Goal: Task Accomplishment & Management: Complete application form

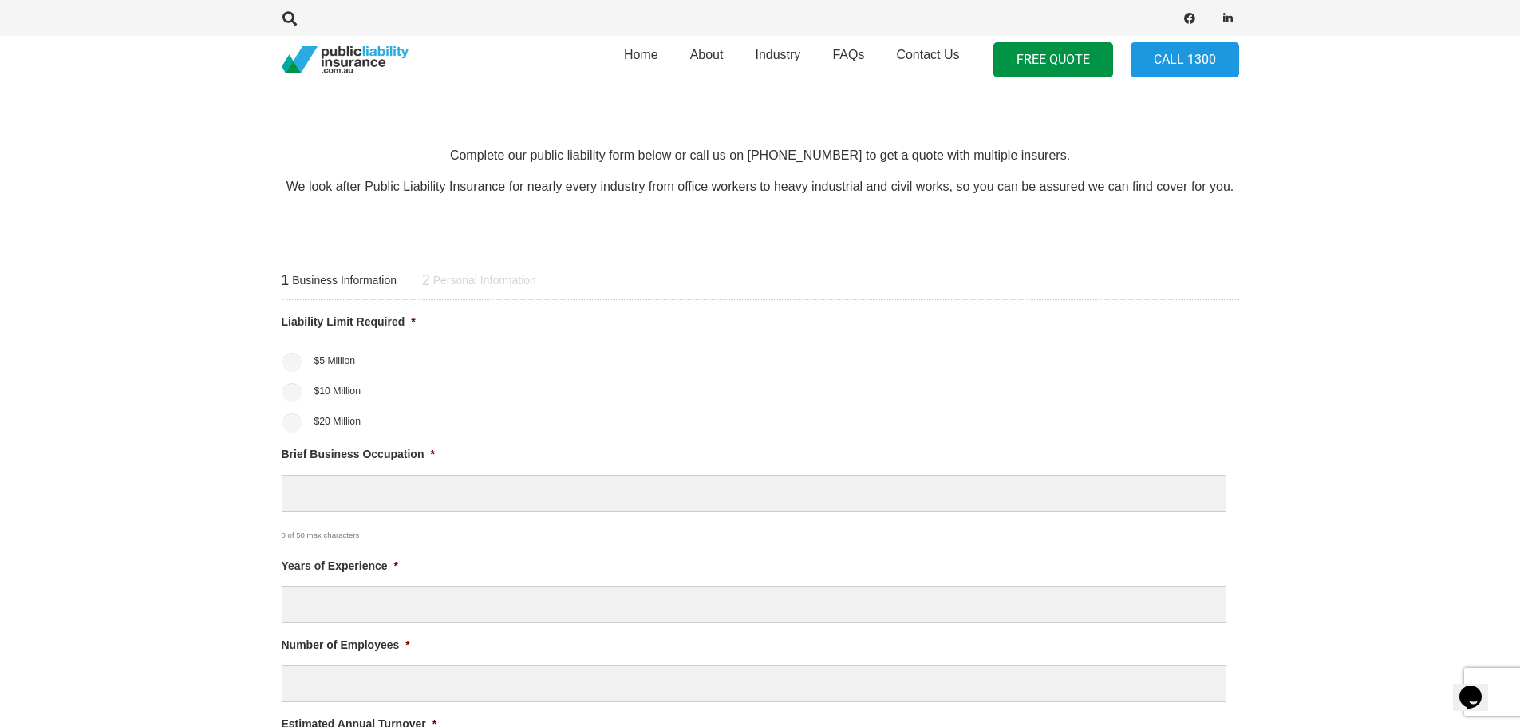
scroll to position [558, 0]
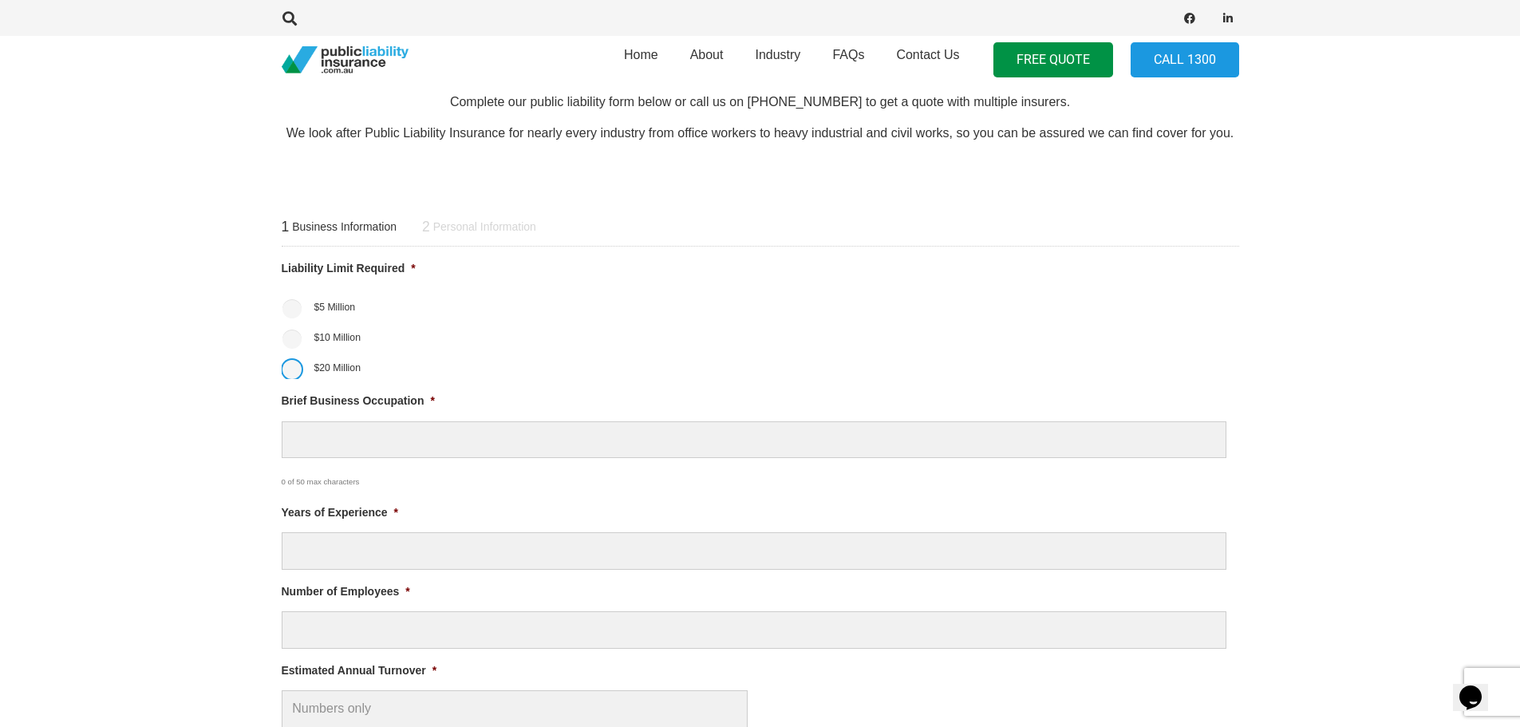
click at [294, 371] on input "$20 Million" at bounding box center [291, 369] width 19 height 19
radio input "true"
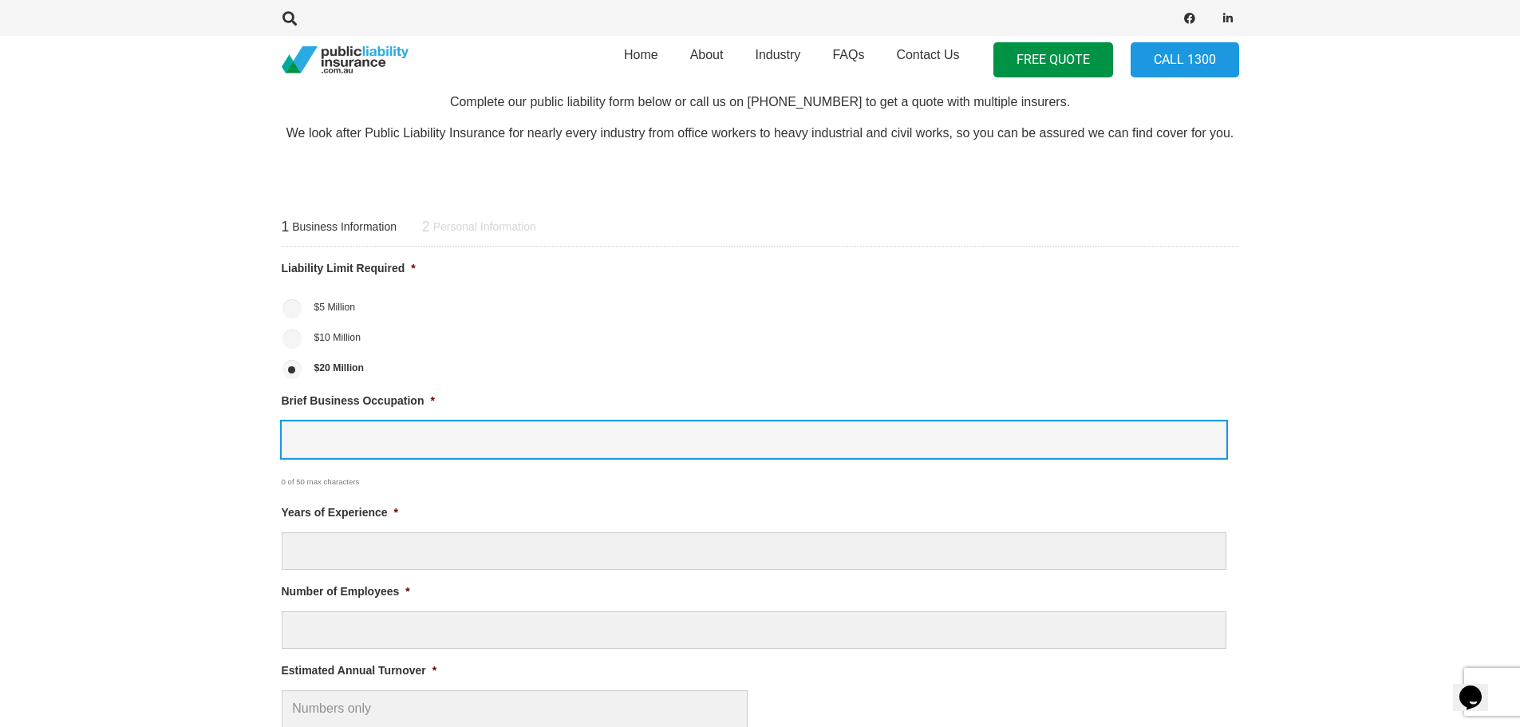
click at [491, 446] on input "Brief Business Occupation *" at bounding box center [754, 439] width 944 height 37
type input "Lighting Technician for Events"
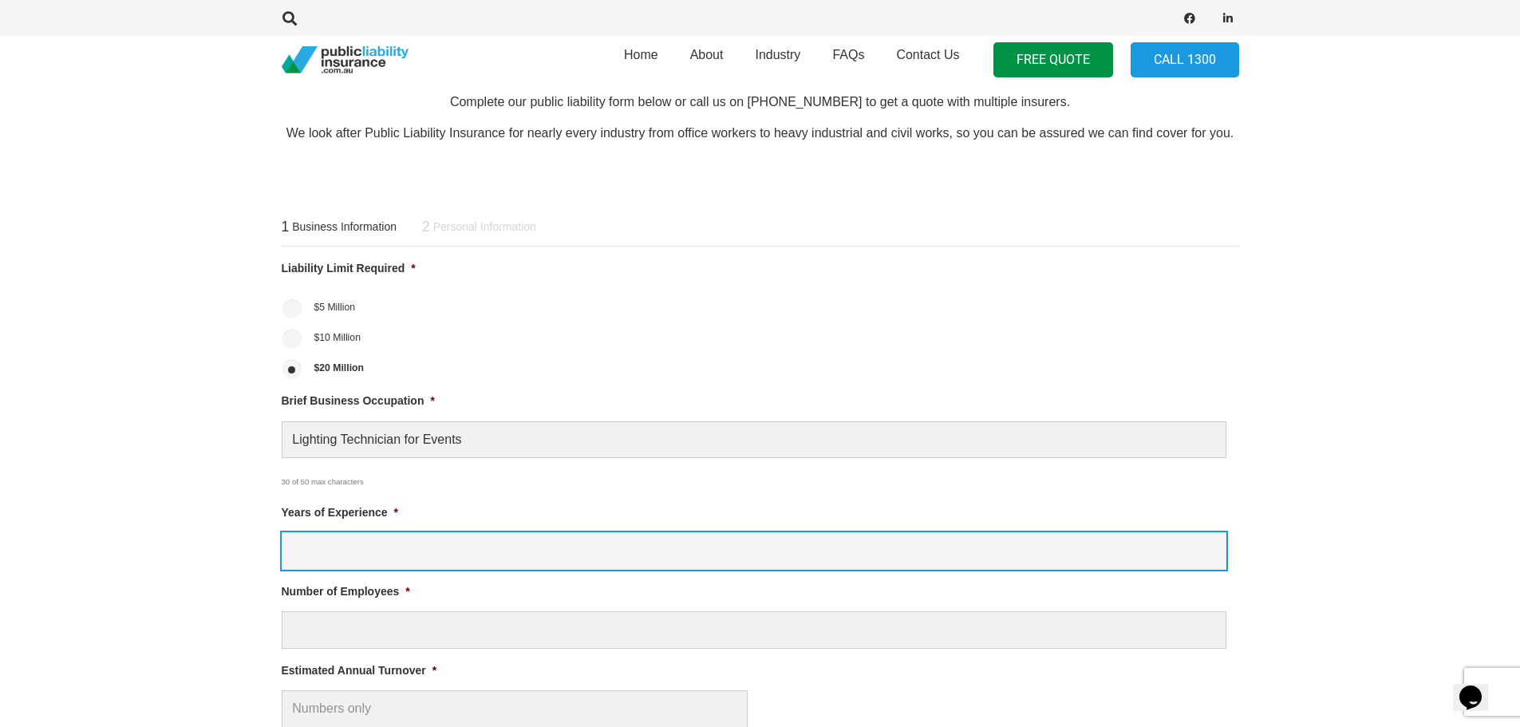
click at [396, 554] on input "Years of Experience *" at bounding box center [754, 550] width 944 height 37
type input "22"
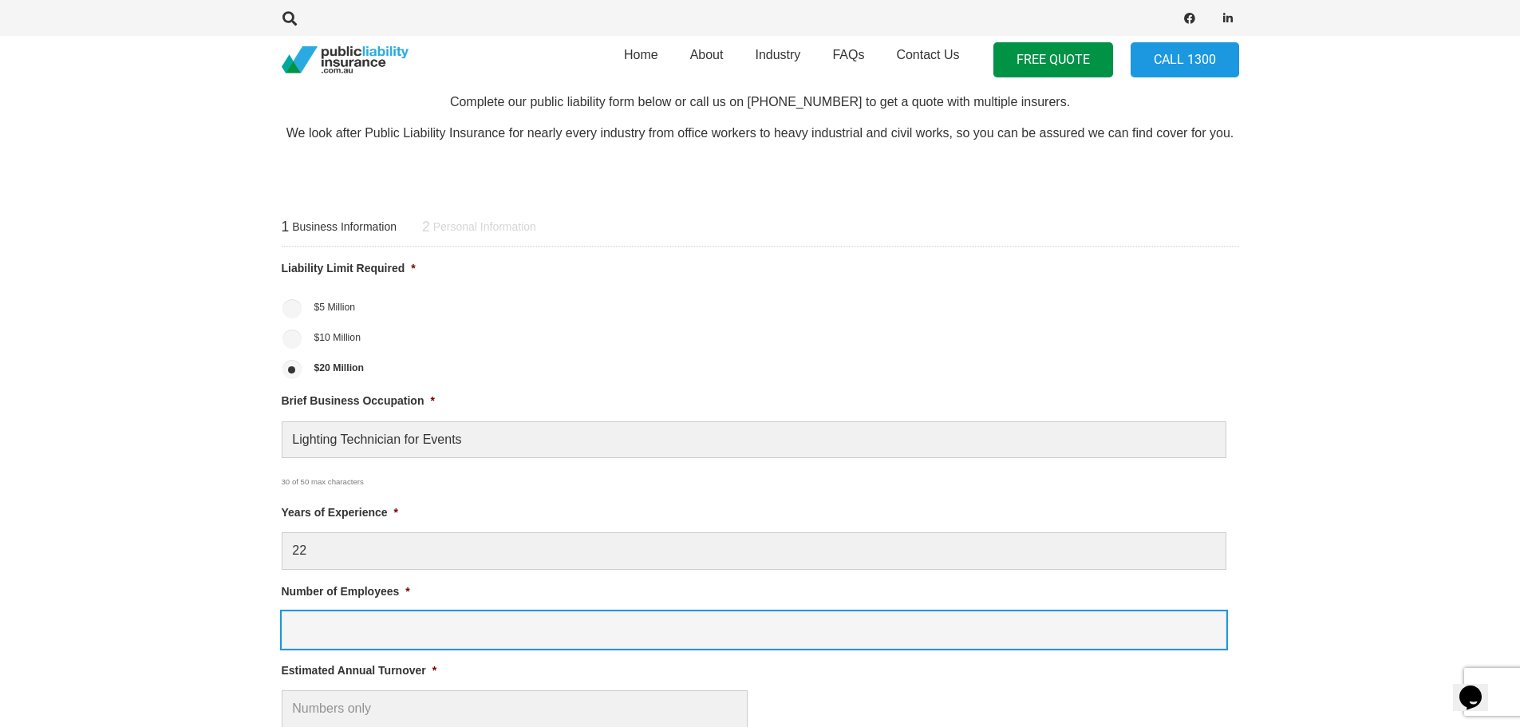
click at [388, 633] on input "Number of Employees *" at bounding box center [754, 629] width 944 height 37
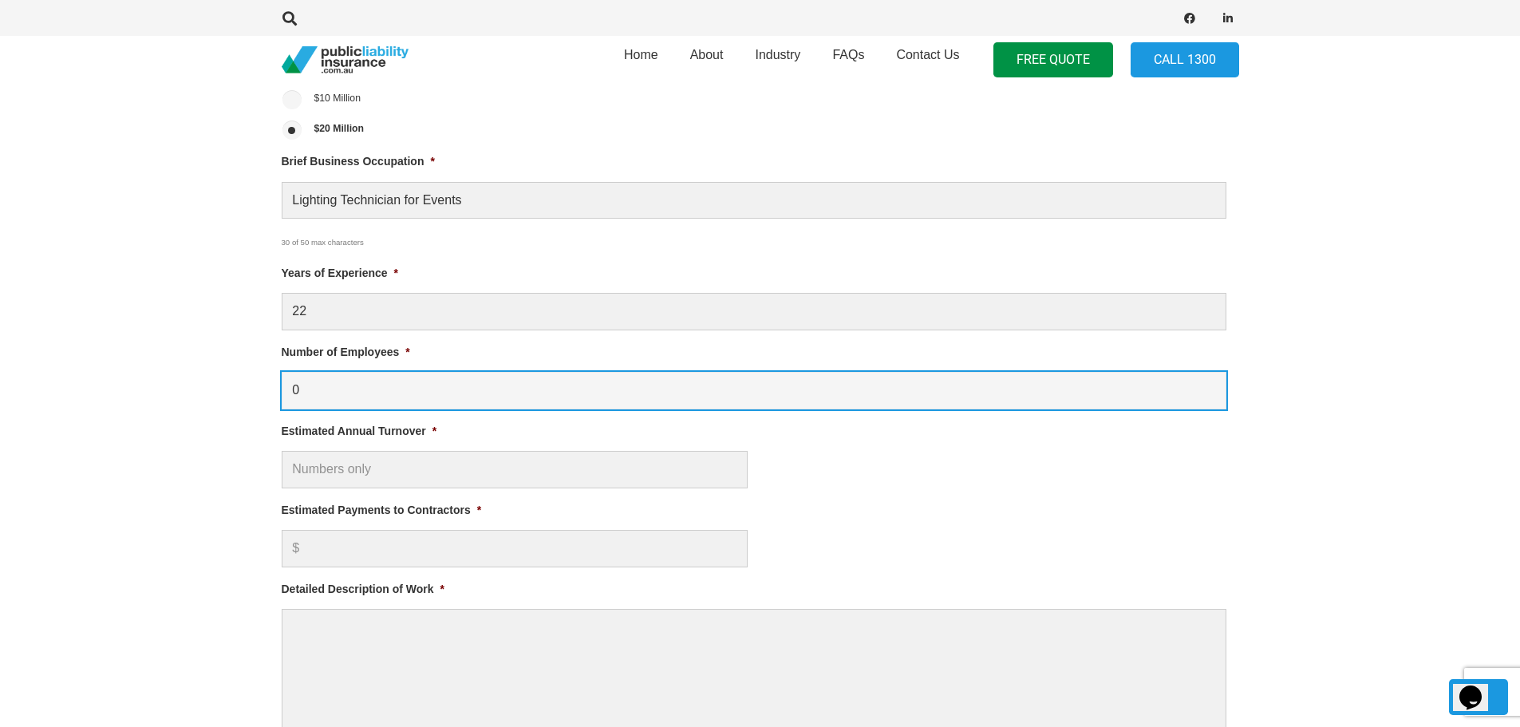
type input "0"
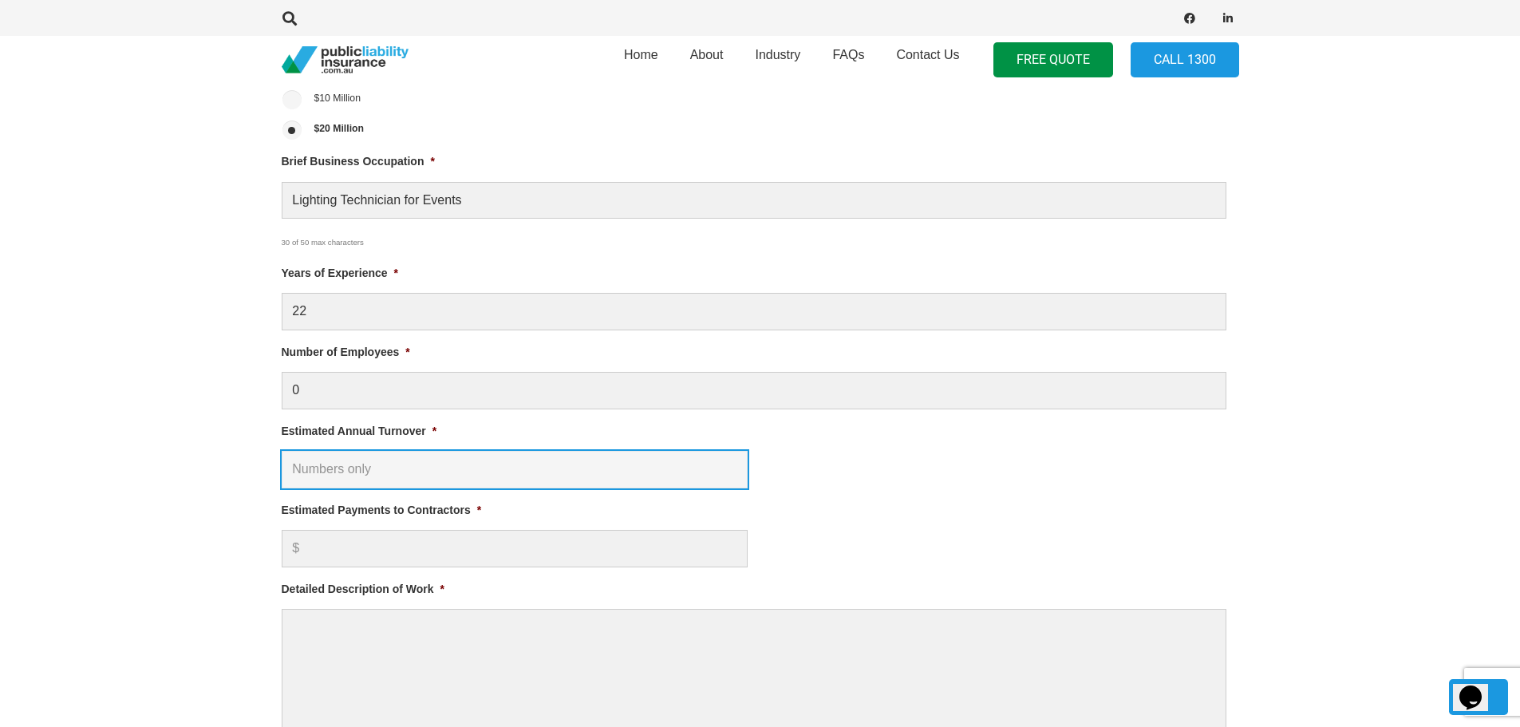
click at [388, 470] on input "Estimated Annual Turnover *" at bounding box center [515, 469] width 466 height 37
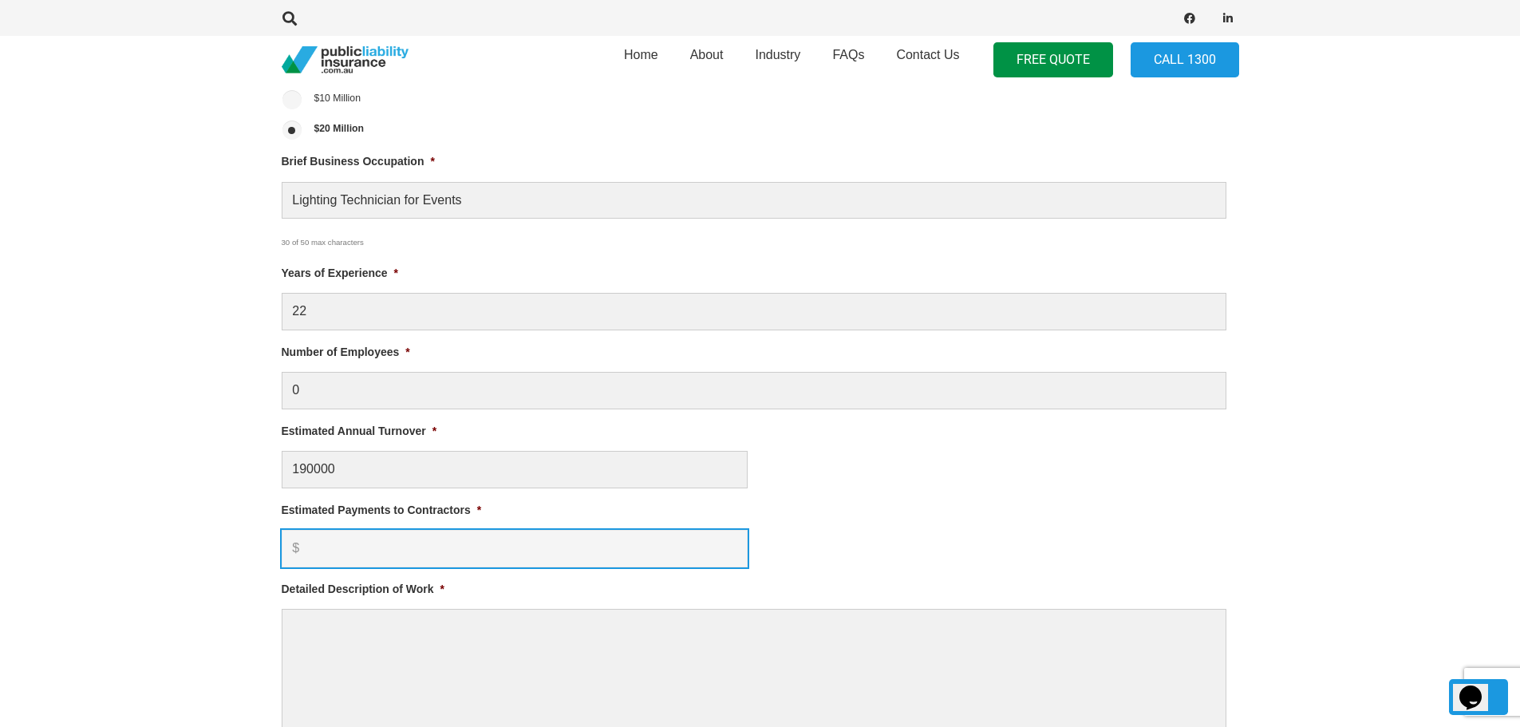
type input "$ 190,000.00"
click at [388, 541] on input "Estimated Payments to Contractors *" at bounding box center [515, 548] width 466 height 37
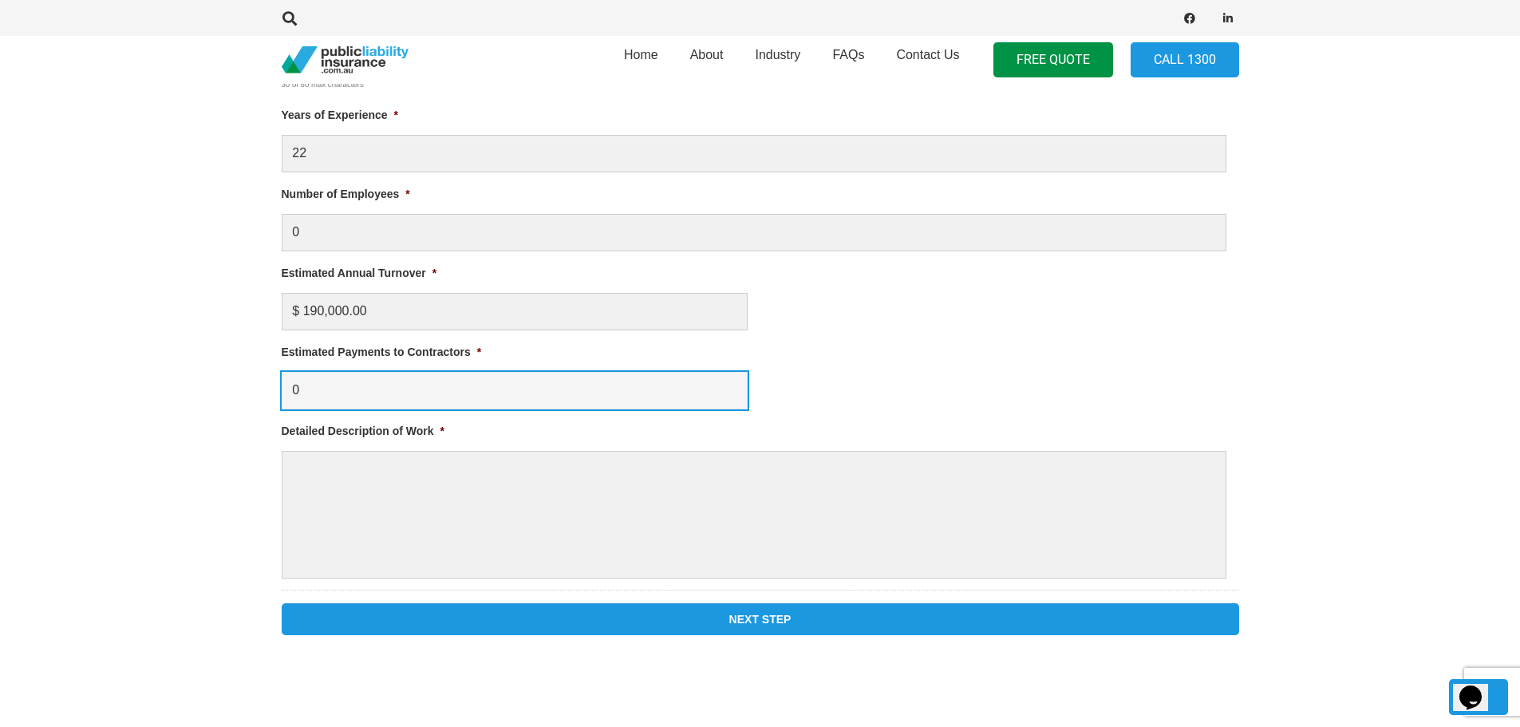
scroll to position [957, 0]
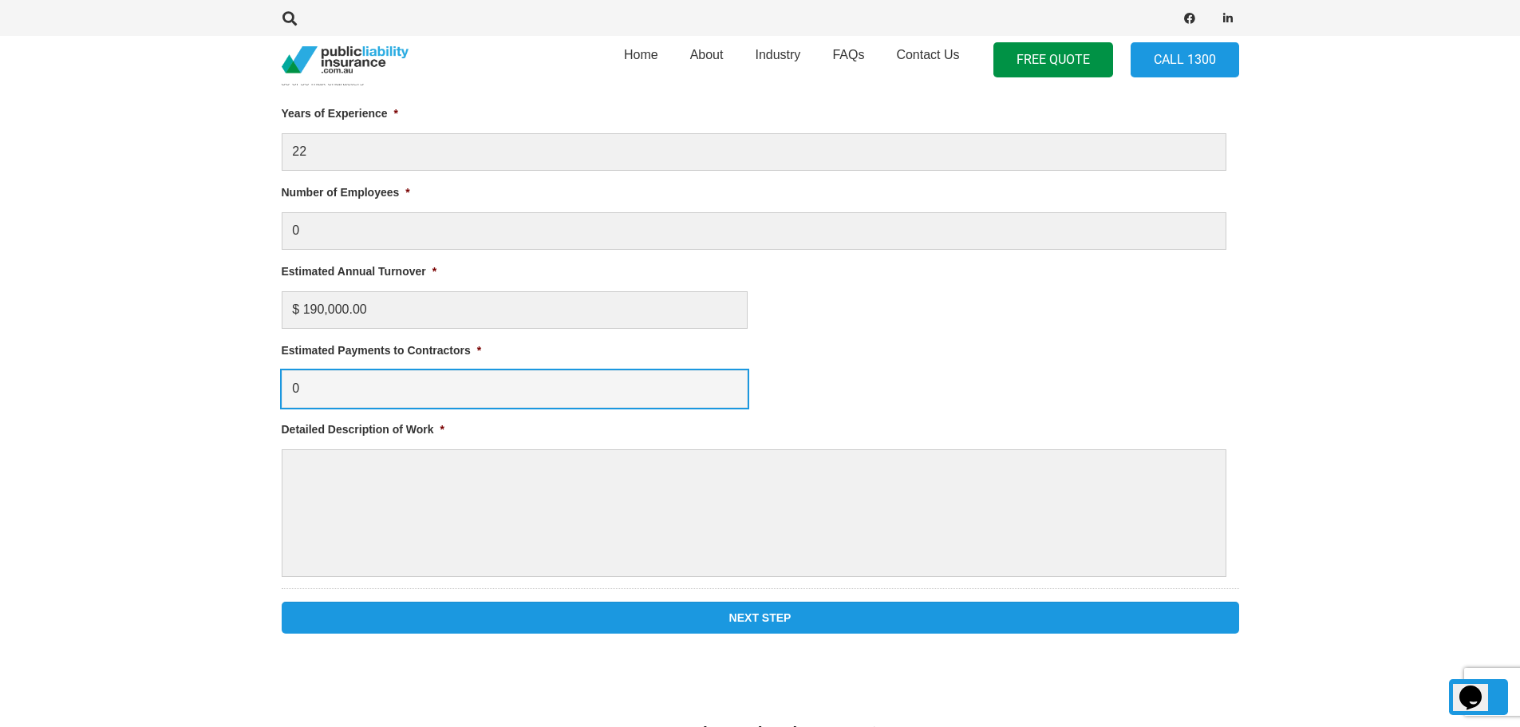
type input "0"
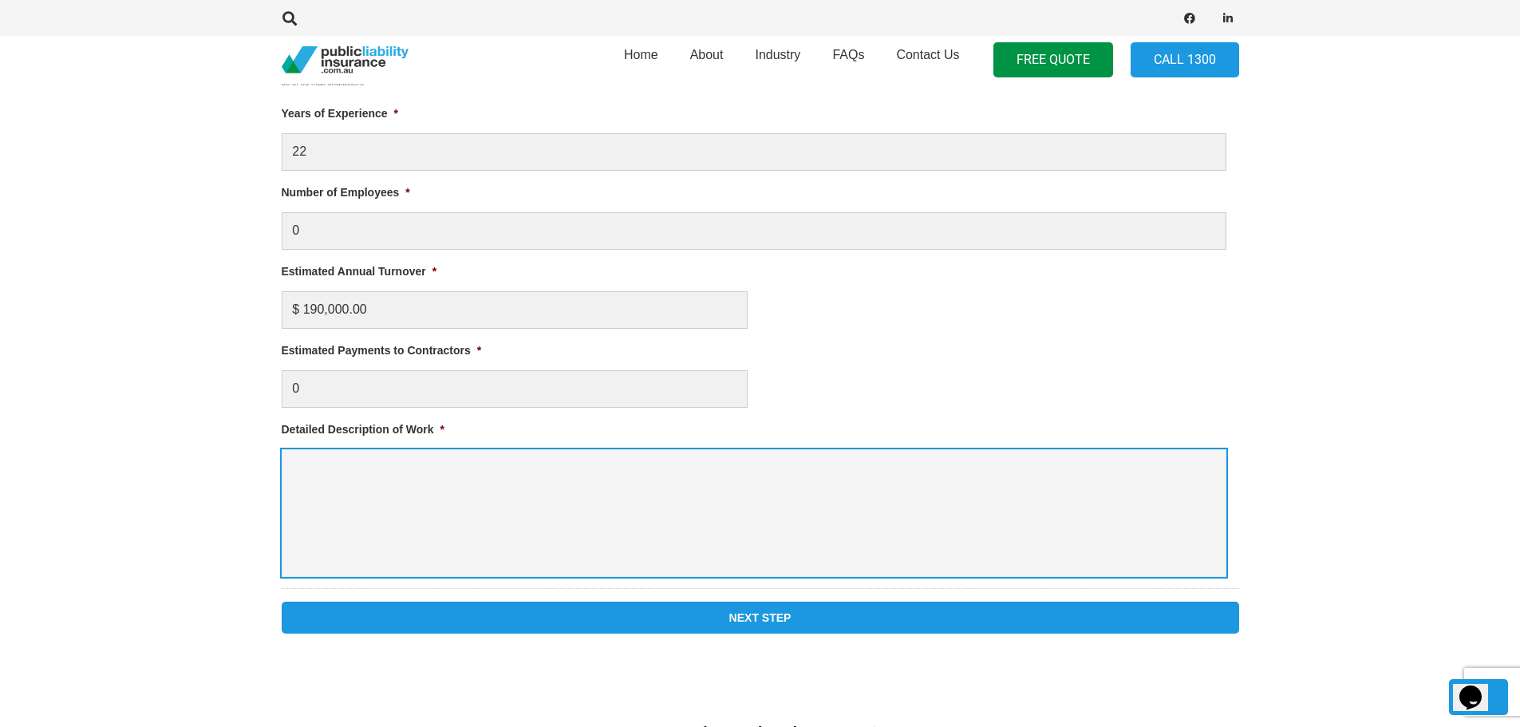
click at [295, 466] on textarea "Detailed Description of Work *" at bounding box center [754, 513] width 944 height 128
type textarea "Rigging of lighting Event Design Lighting programming and show production"
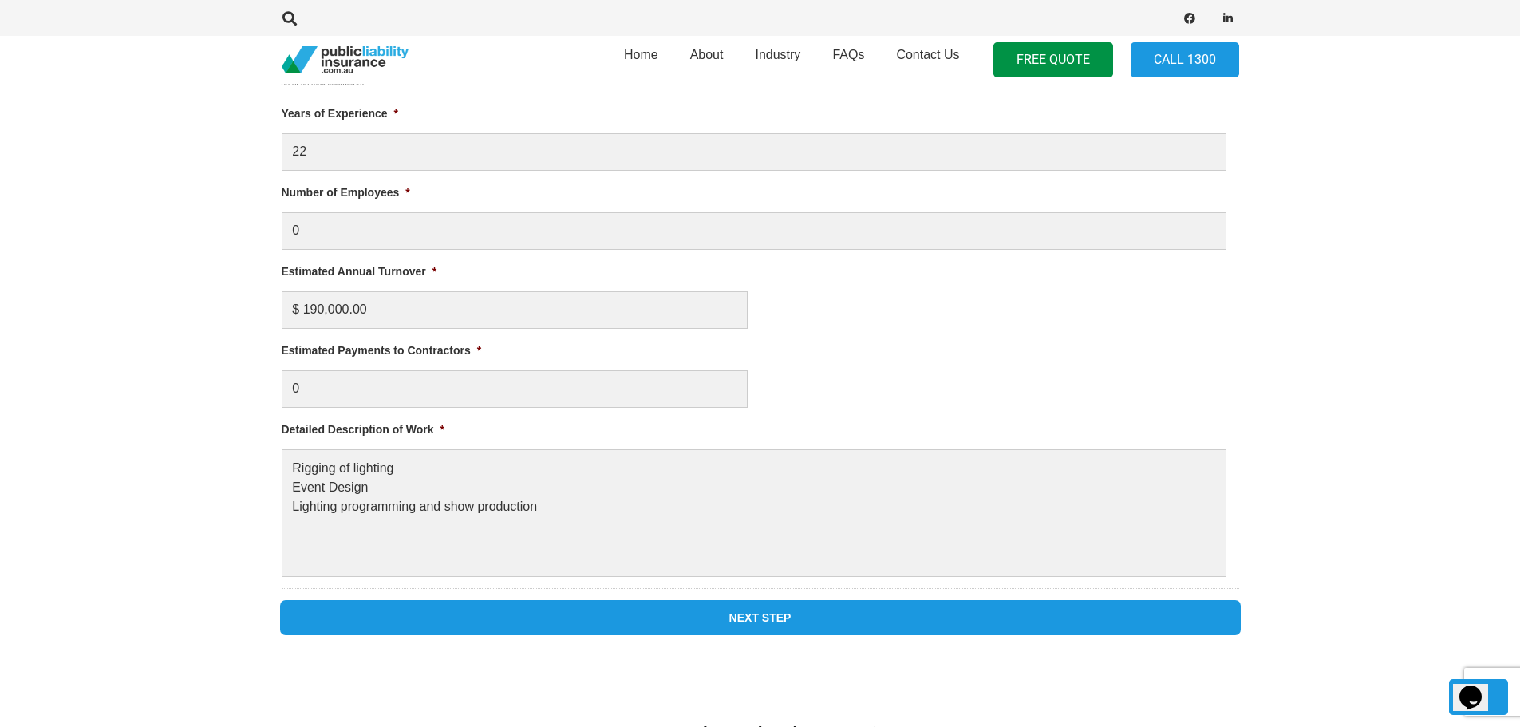
click at [779, 617] on input "Next Step" at bounding box center [760, 617] width 957 height 32
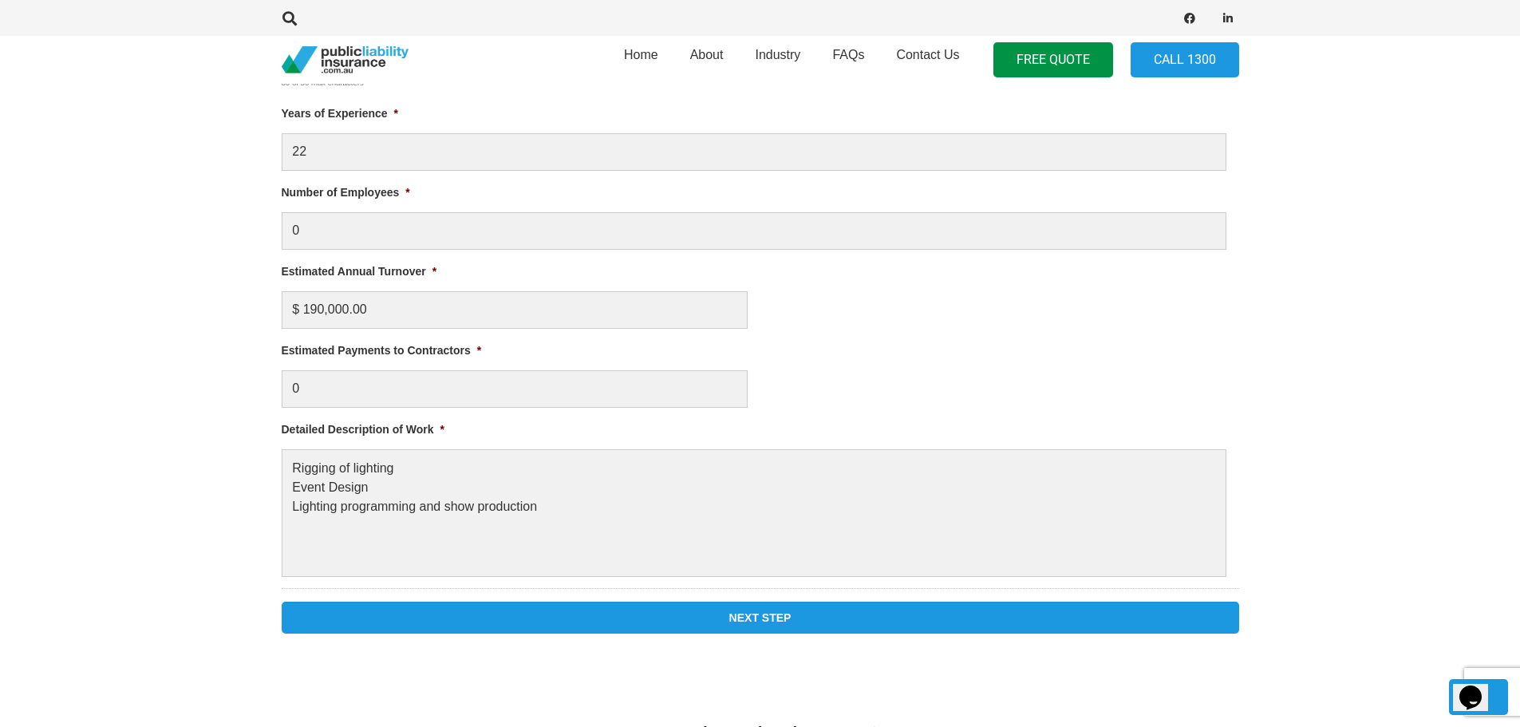
scroll to position [684, 0]
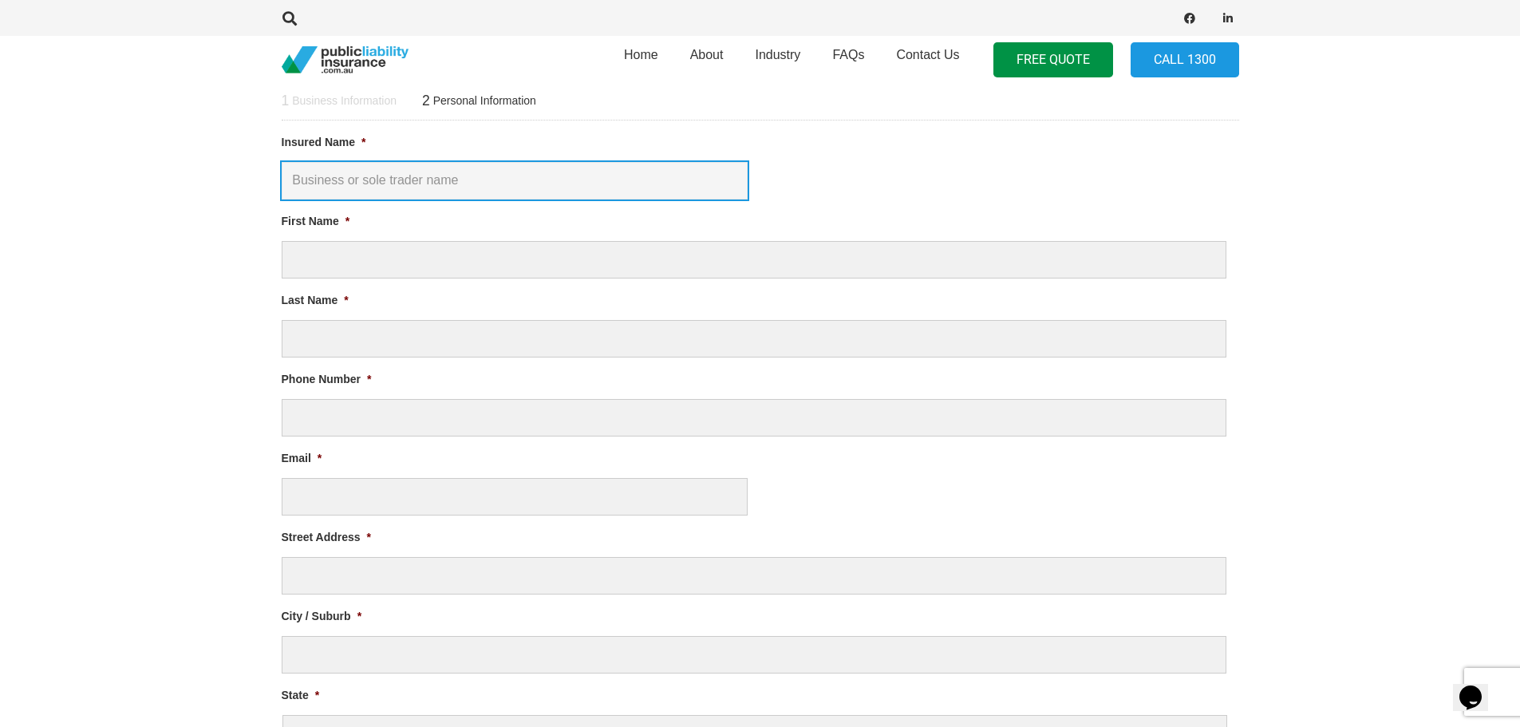
click at [503, 179] on input "Insured Name *" at bounding box center [515, 180] width 466 height 37
type input "TDM Productions"
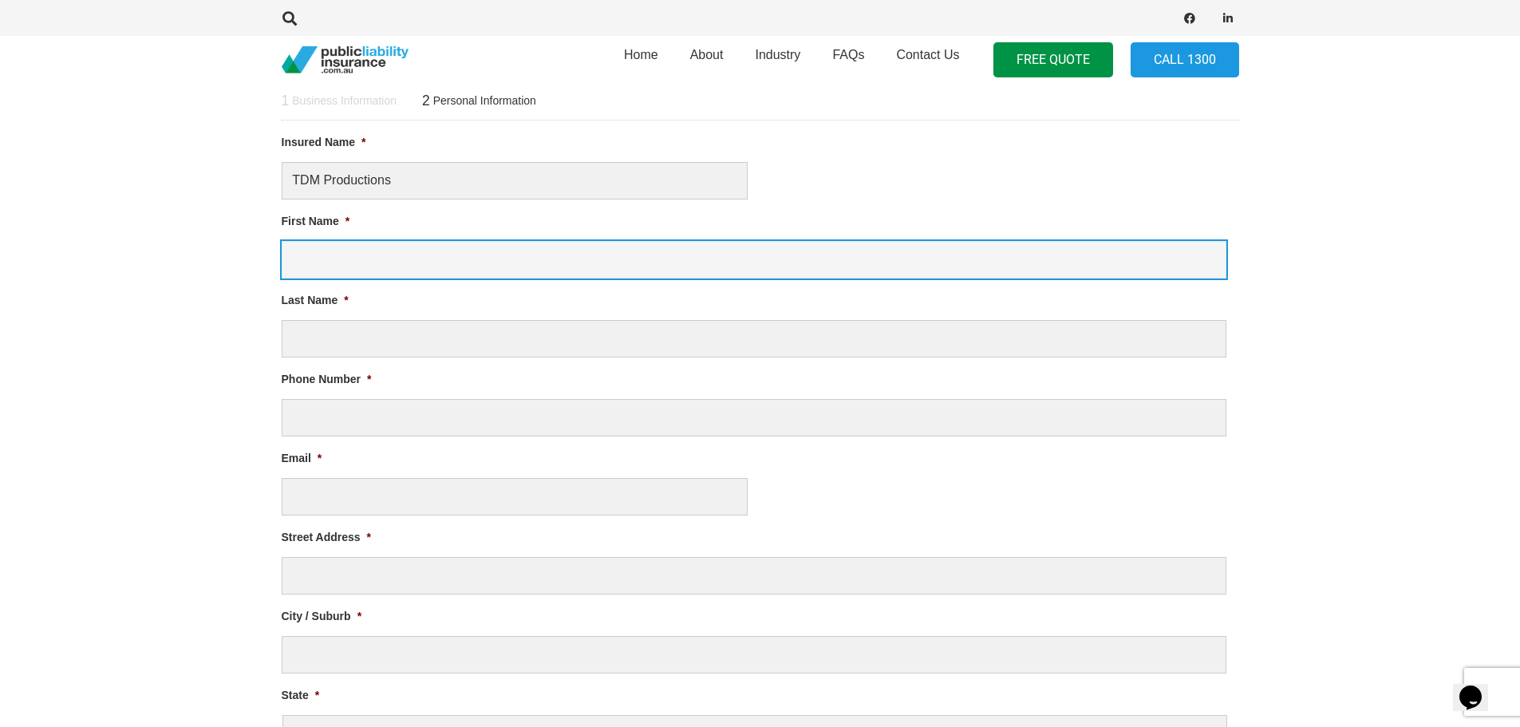
click at [545, 260] on input "First Name *" at bounding box center [754, 259] width 944 height 37
type input "[PERSON_NAME]"
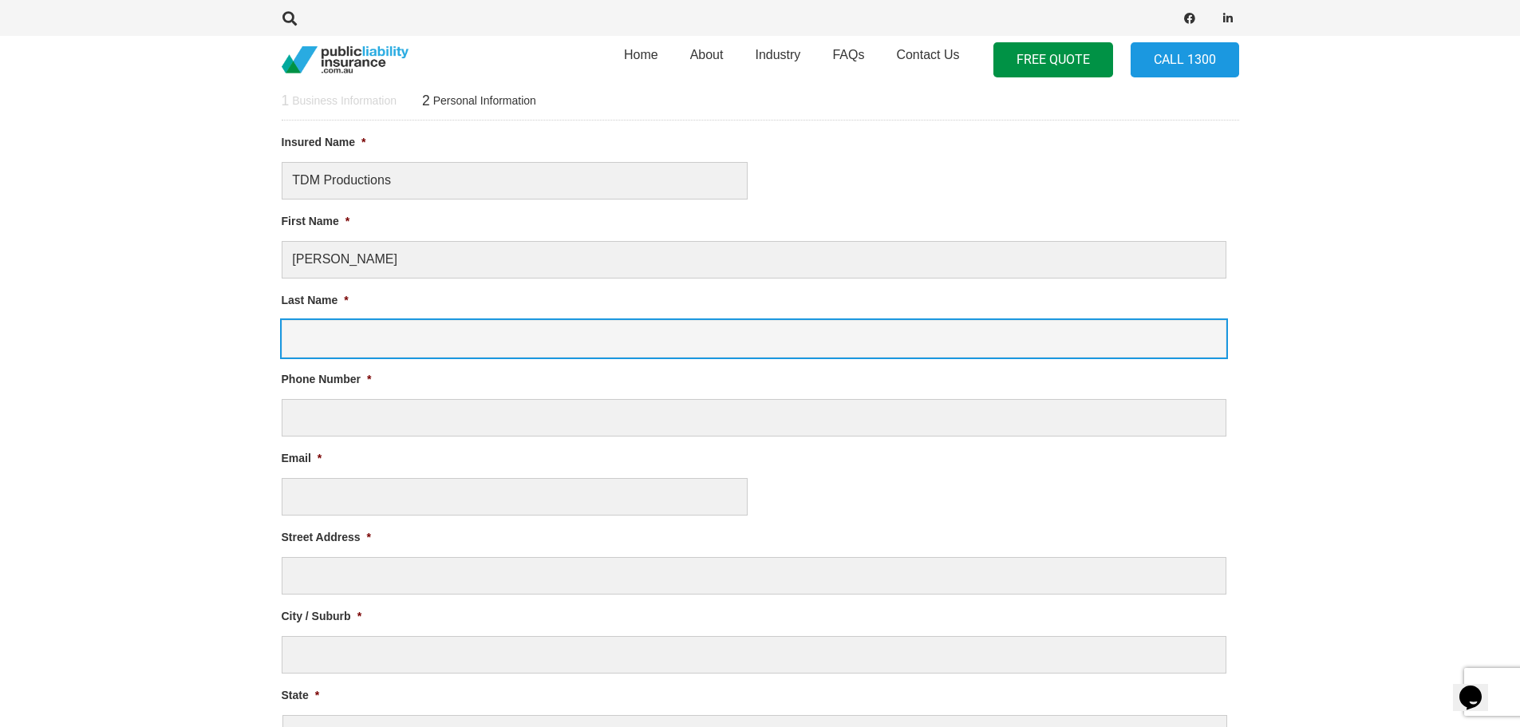
click at [558, 344] on input "Last Name *" at bounding box center [754, 338] width 944 height 37
type input "Macfie"
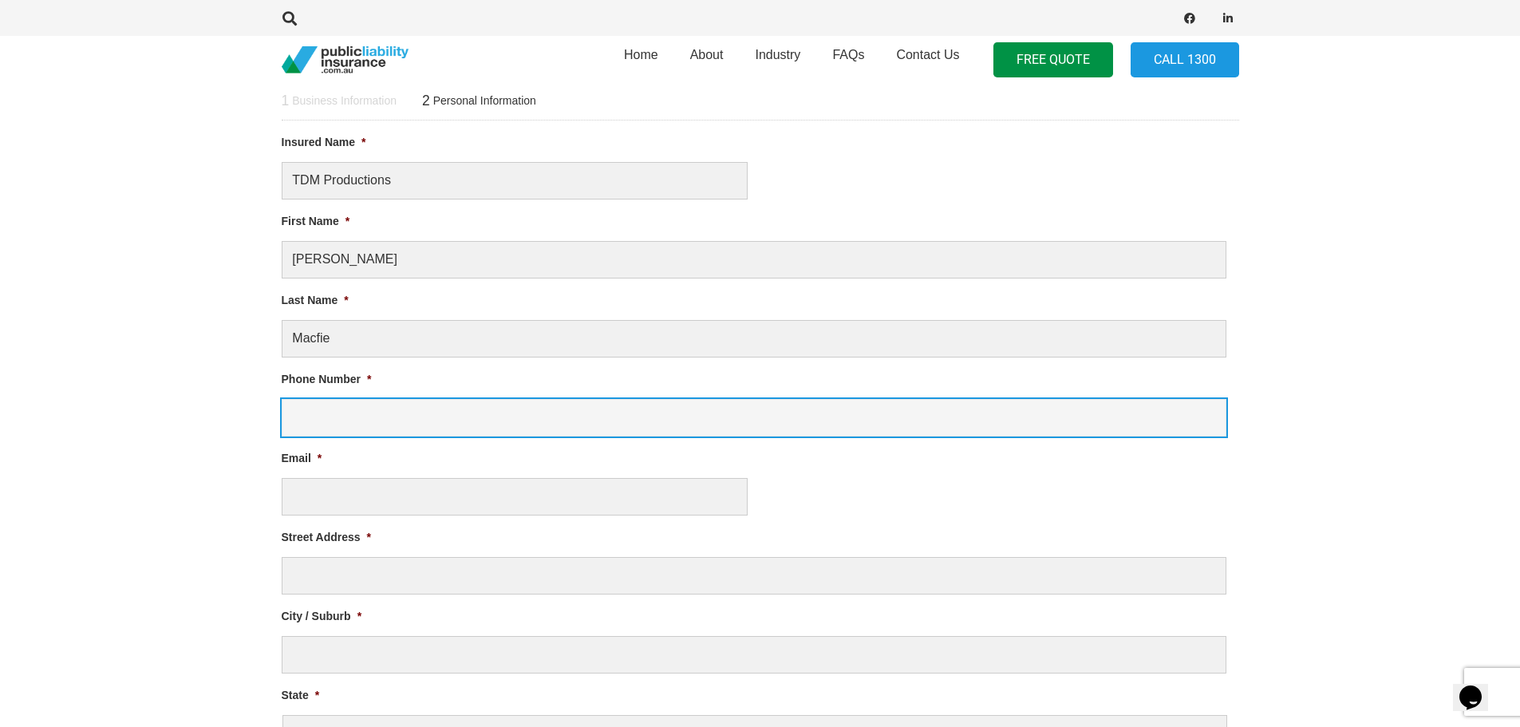
click at [421, 416] on input "Phone Number *" at bounding box center [754, 417] width 944 height 37
type input "0416524587"
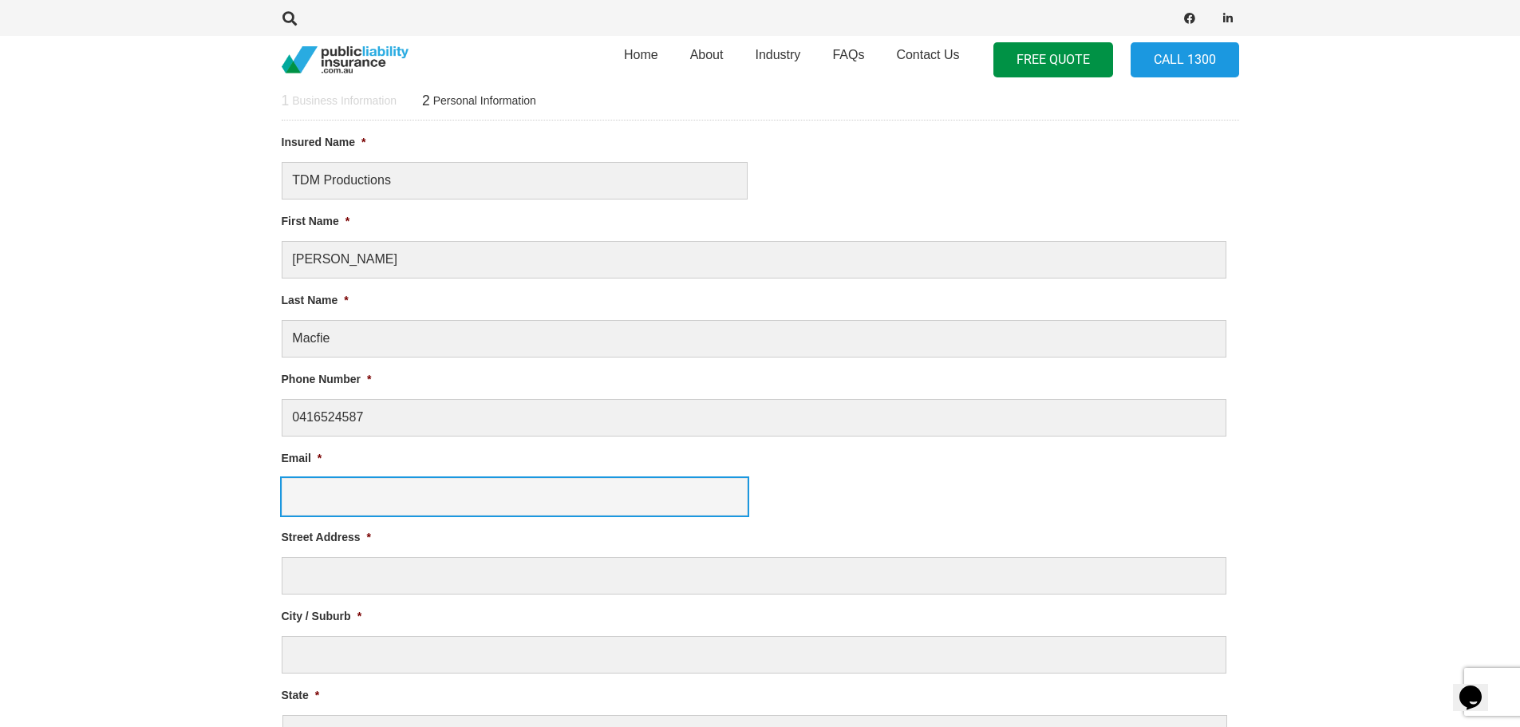
click at [331, 487] on input "Email *" at bounding box center [515, 496] width 466 height 37
type input "[PERSON_NAME][EMAIL_ADDRESS][DOMAIN_NAME]"
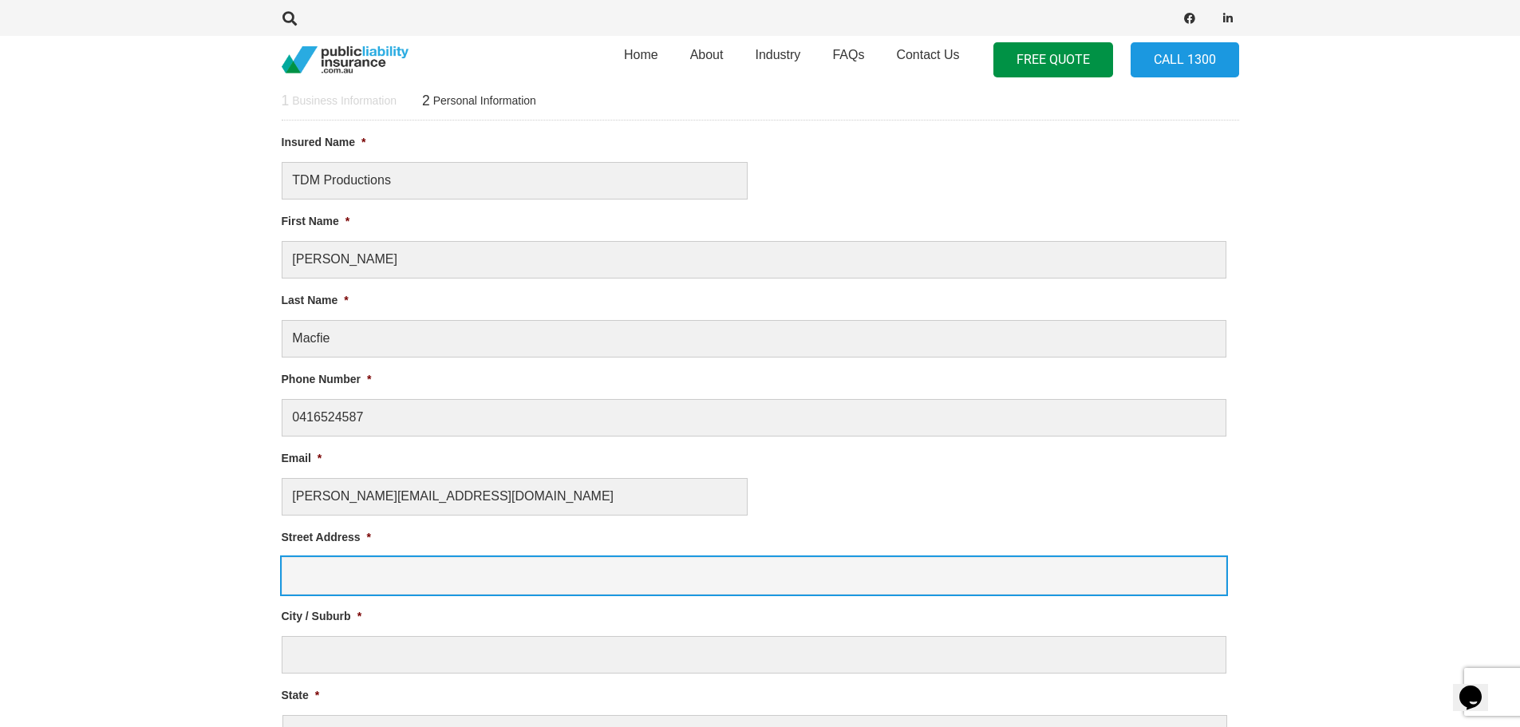
click at [380, 577] on input "Street Address *" at bounding box center [754, 575] width 944 height 37
type input "3"
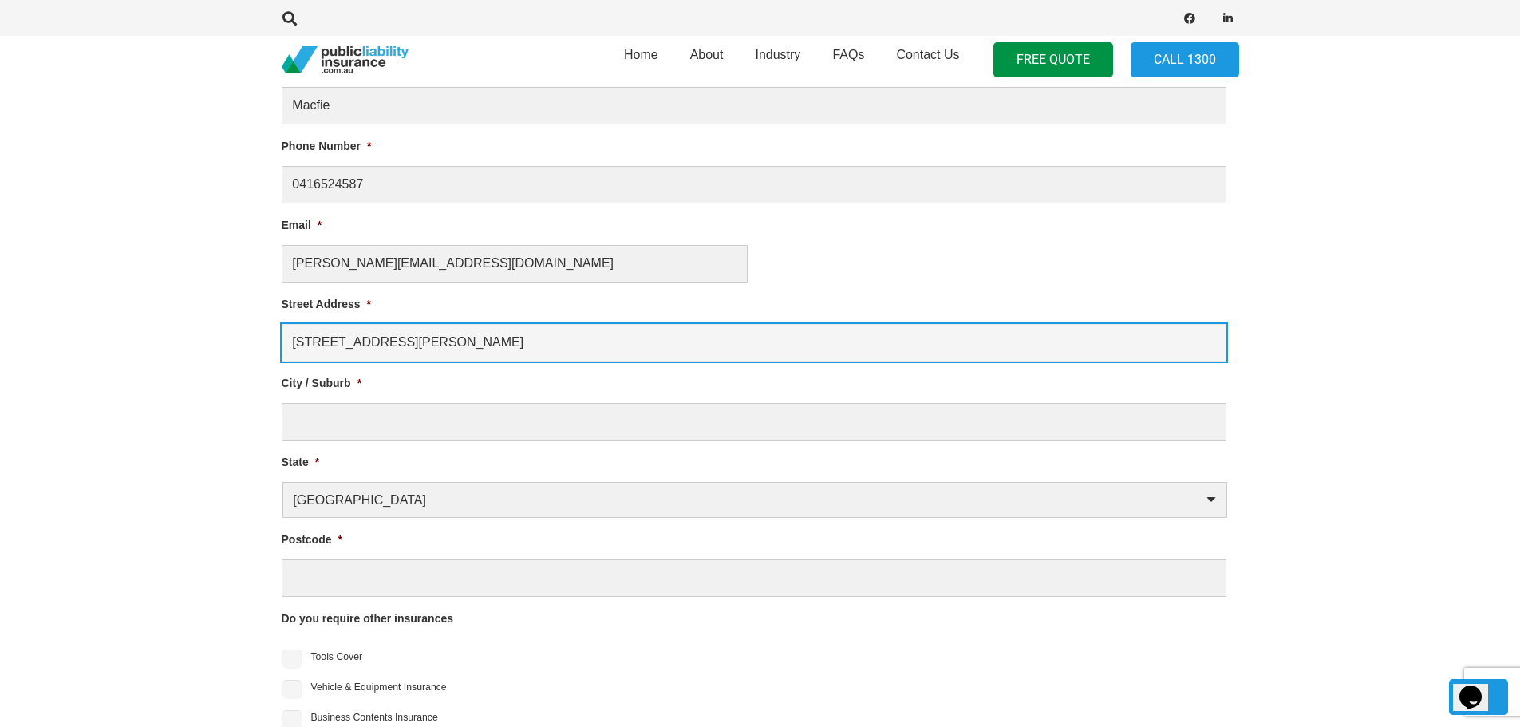
scroll to position [1003, 0]
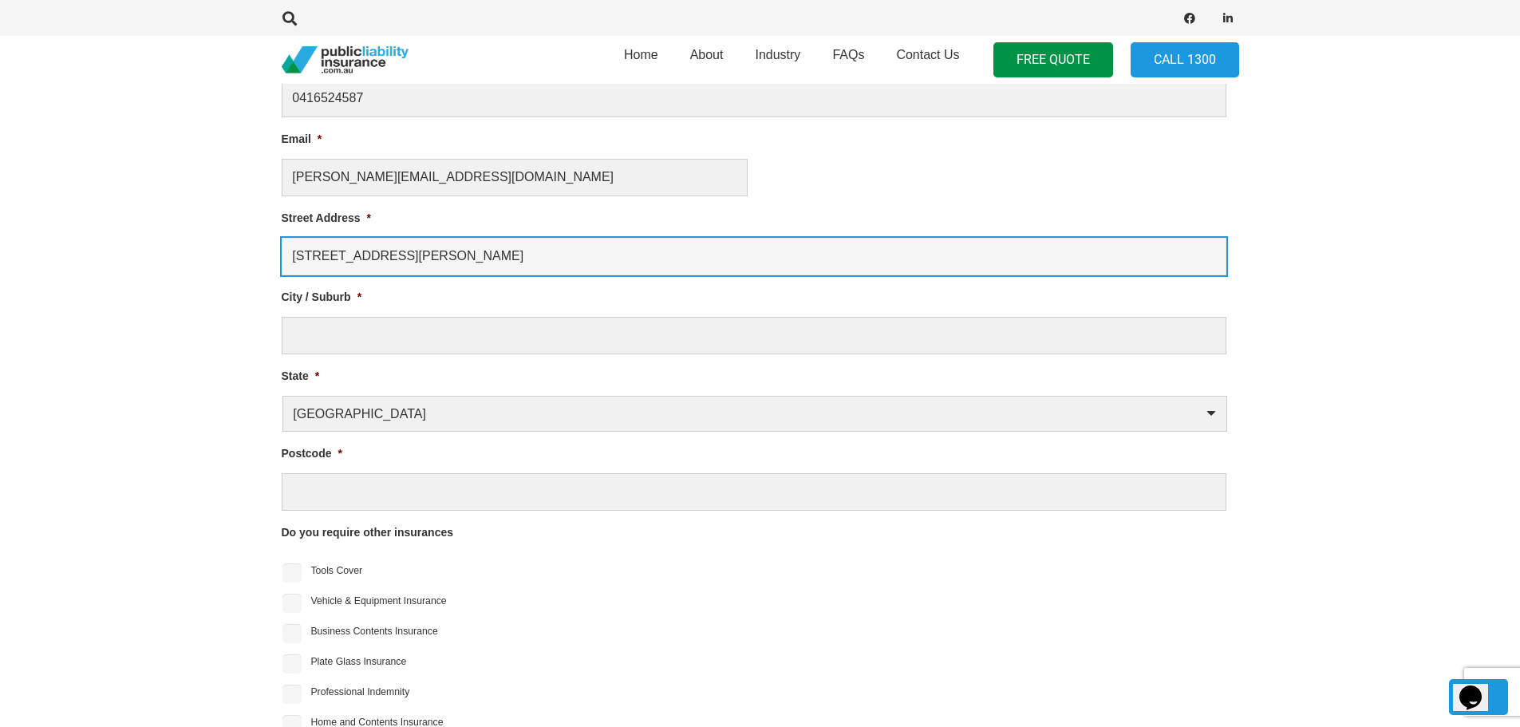
type input "209/33 Bayswater road Potts Point"
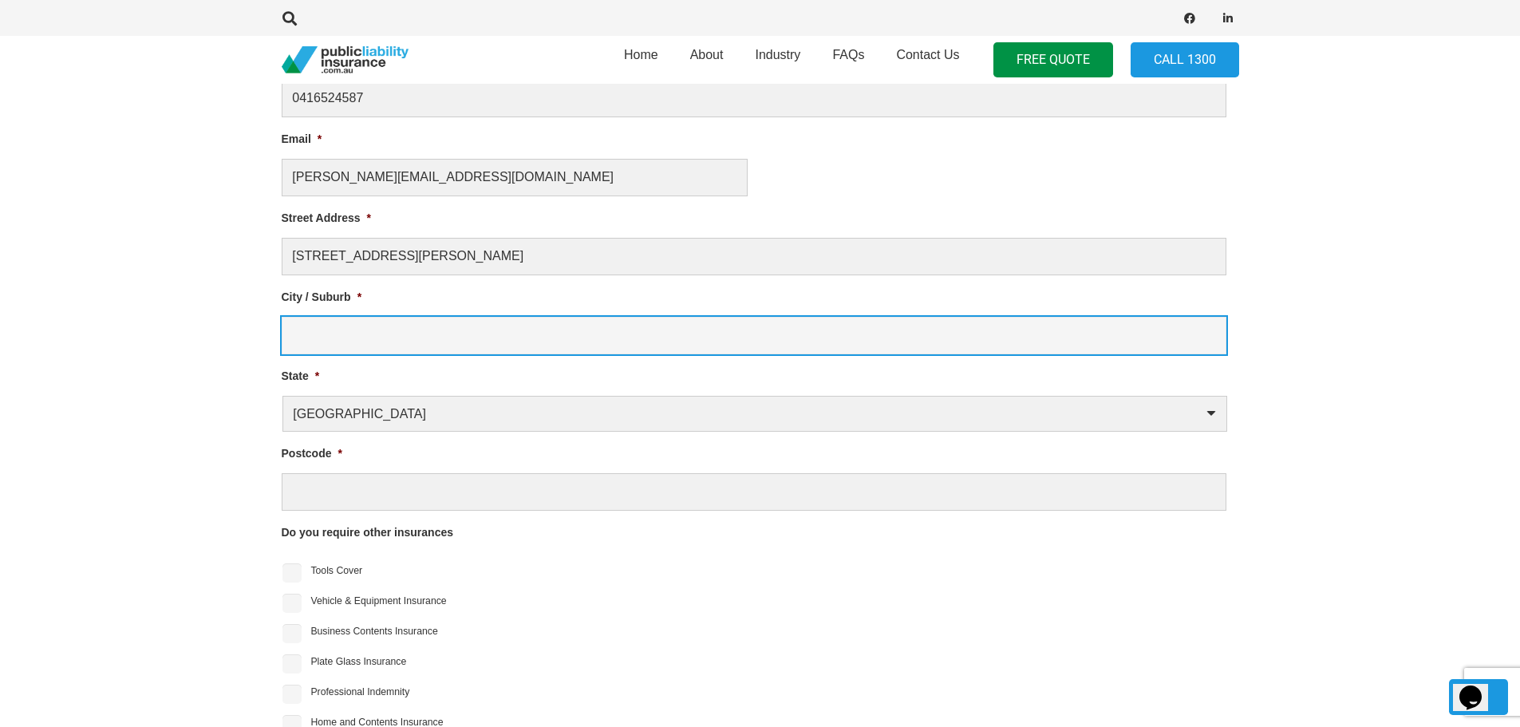
click at [403, 333] on input "City / Suburb *" at bounding box center [754, 335] width 944 height 37
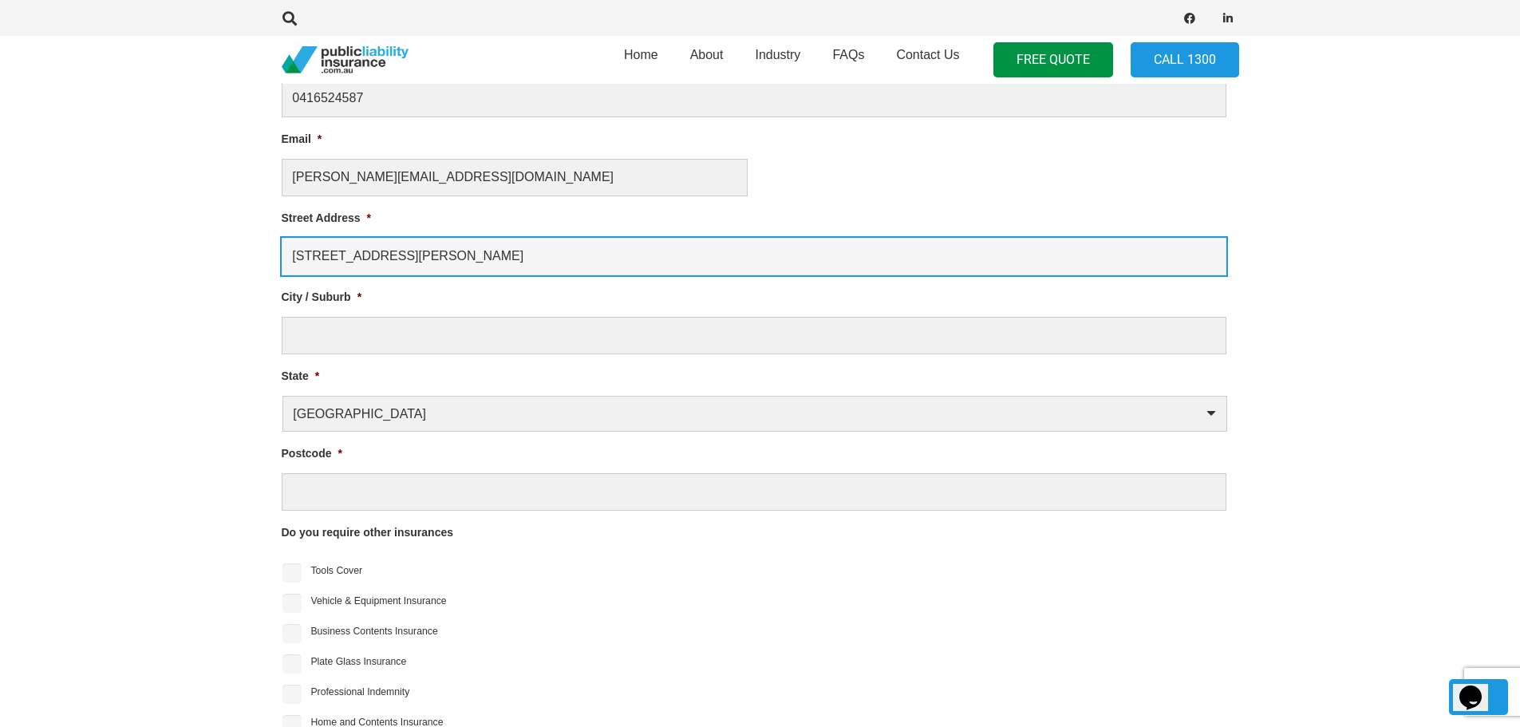
drag, startPoint x: 497, startPoint y: 260, endPoint x: 427, endPoint y: 256, distance: 70.3
click at [427, 256] on input "209/33 Bayswater road Potts Point" at bounding box center [754, 256] width 944 height 37
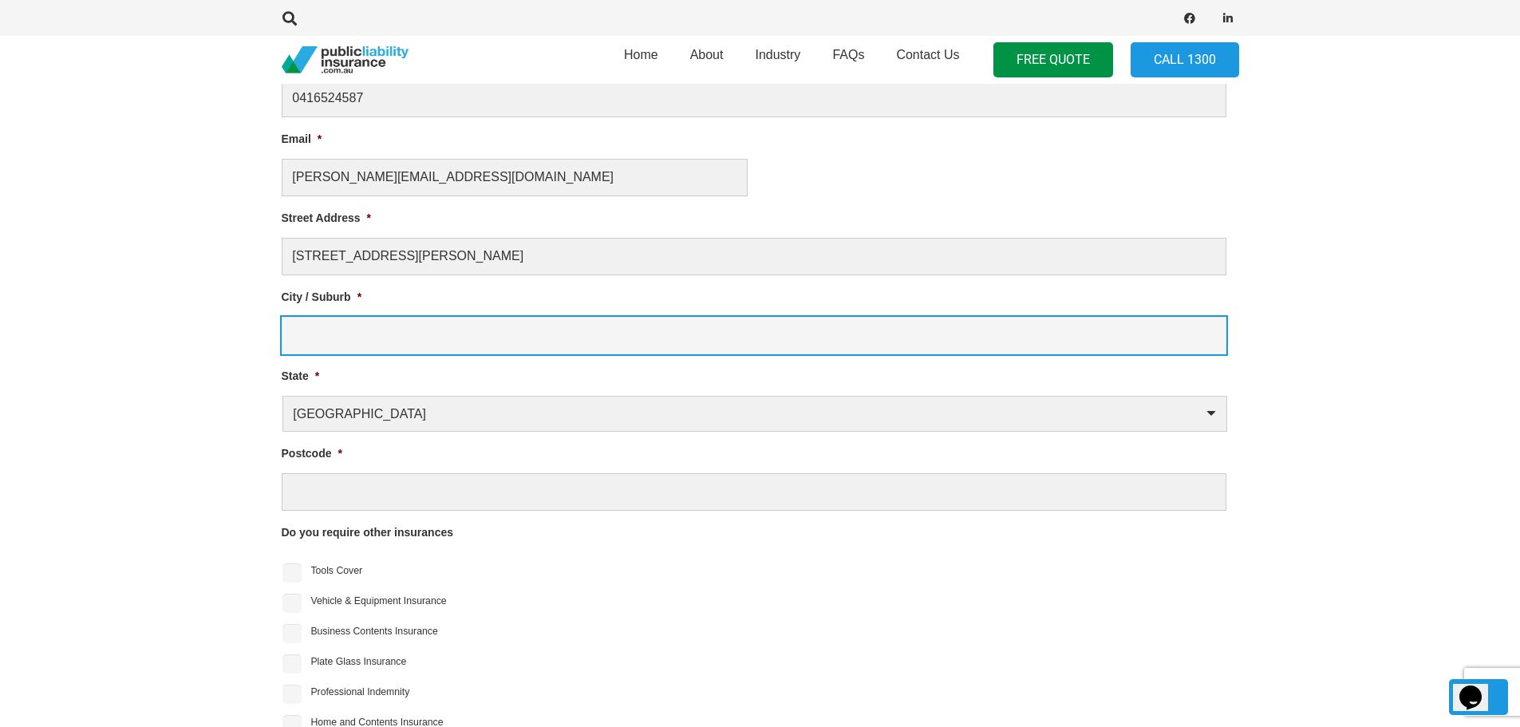
click at [369, 330] on input "City / Suburb *" at bounding box center [754, 335] width 944 height 37
paste input "[PERSON_NAME] Point"
type input "[PERSON_NAME] Point"
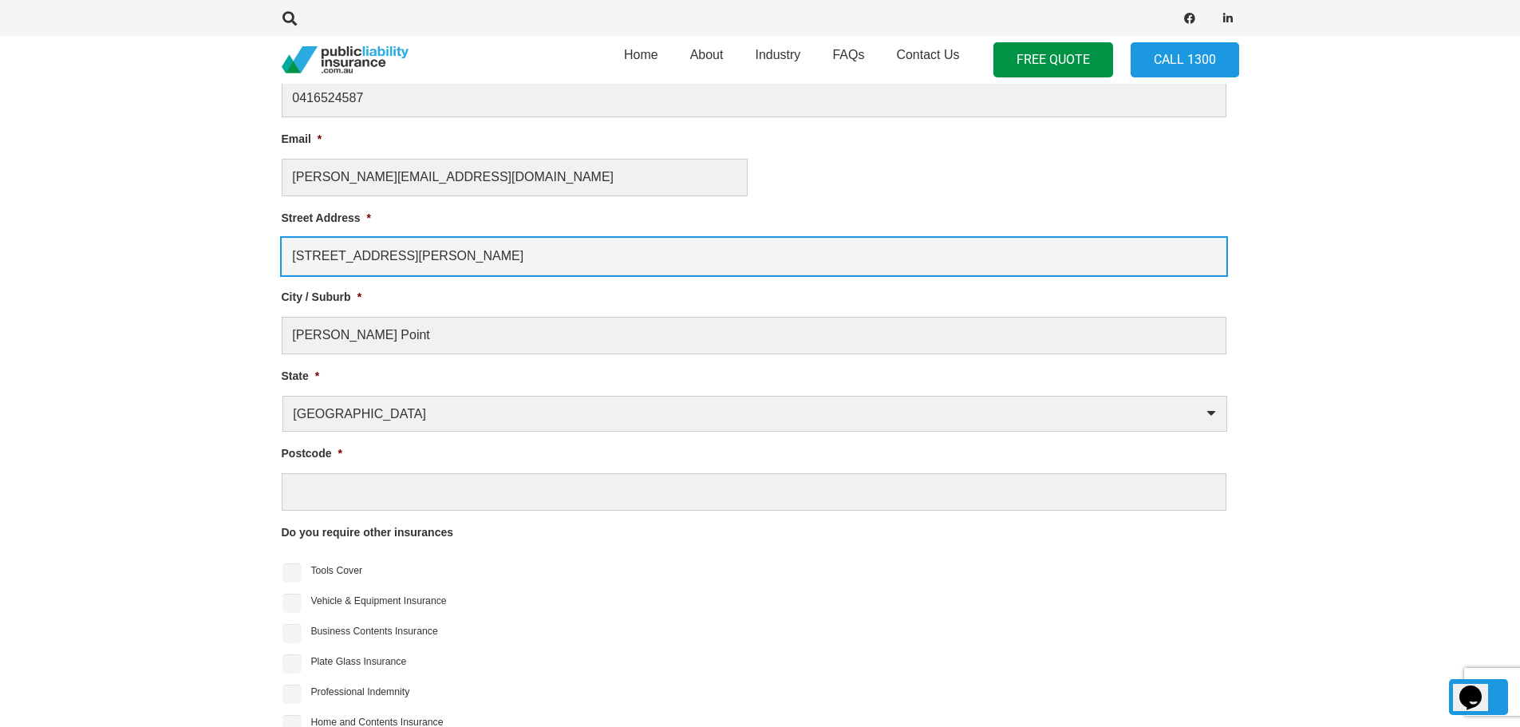
click at [553, 250] on input "209/33 Bayswater road Potts Point" at bounding box center [754, 256] width 944 height 37
type input "[STREET_ADDRESS]"
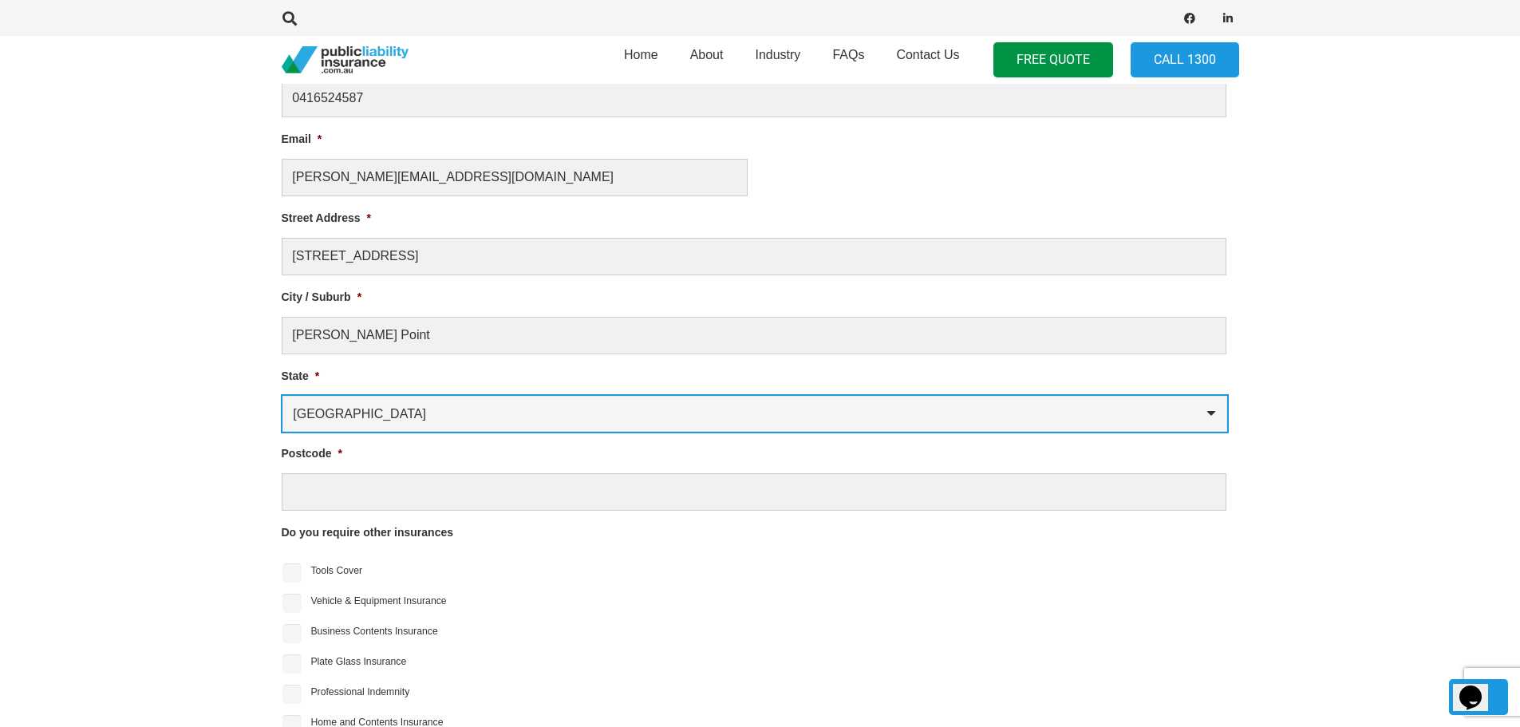
click at [514, 422] on select "Australian Capital Territory New South Wales Northern Territory Queensland Sout…" at bounding box center [754, 414] width 944 height 36
select select "[GEOGRAPHIC_DATA]"
click at [282, 396] on select "Australian Capital Territory New South Wales Northern Territory Queensland Sout…" at bounding box center [754, 414] width 944 height 36
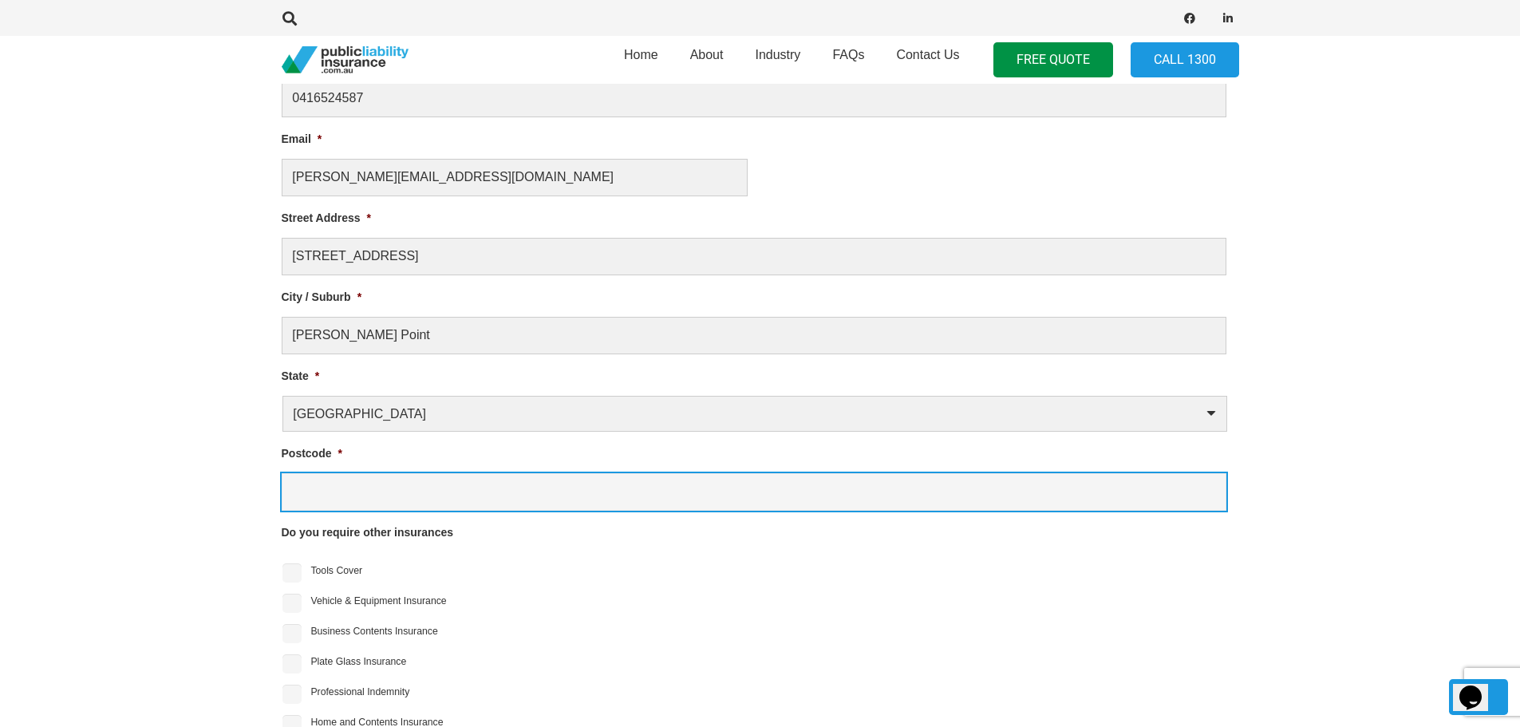
click at [348, 488] on input "Postcode *" at bounding box center [754, 491] width 944 height 37
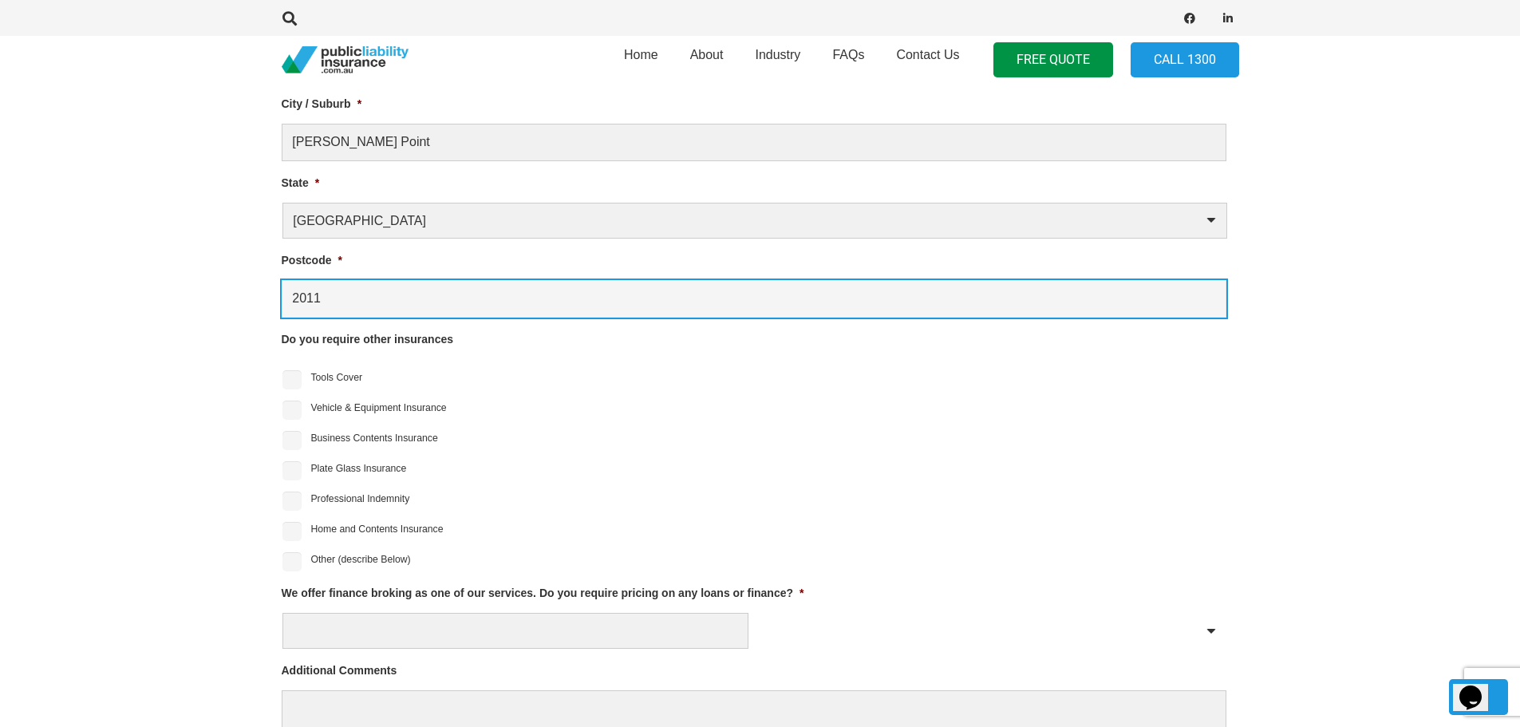
scroll to position [1243, 0]
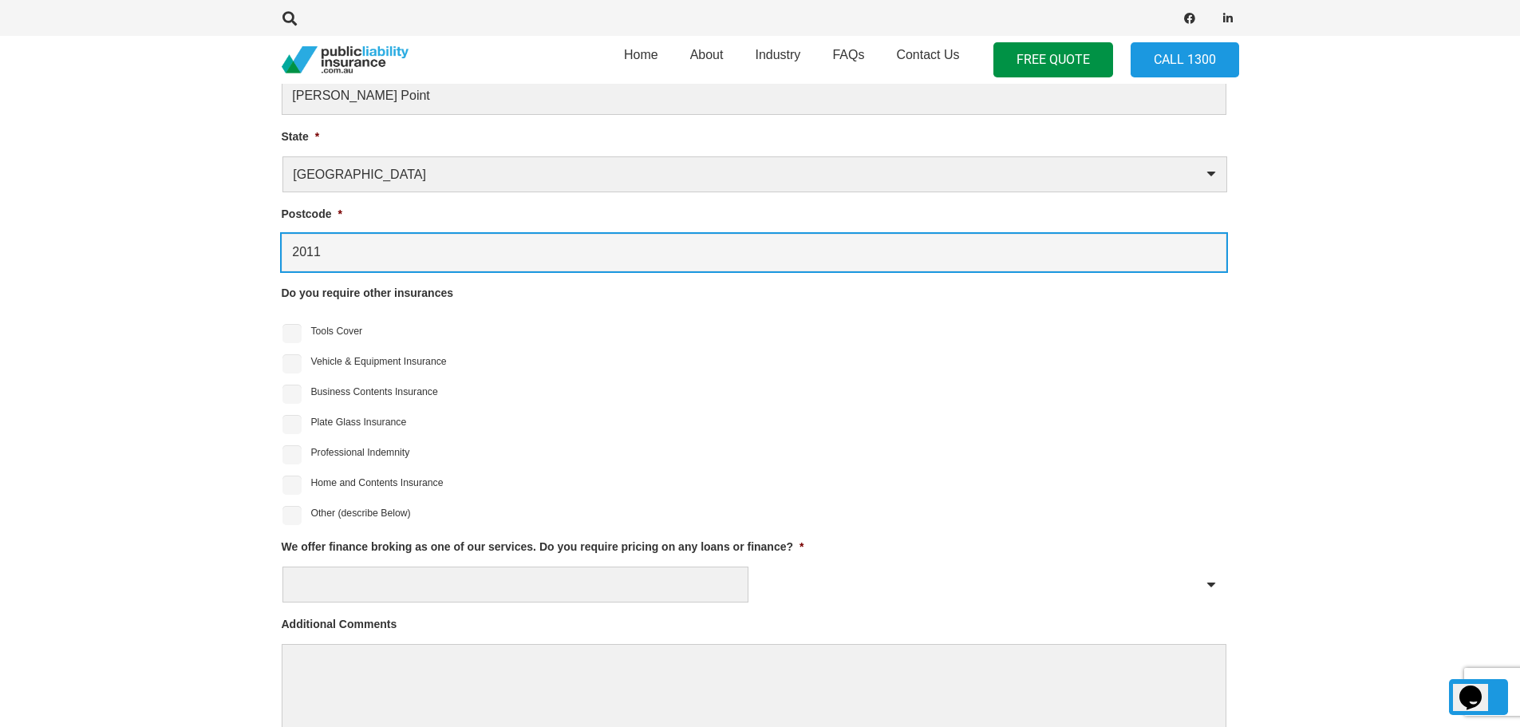
type input "2011"
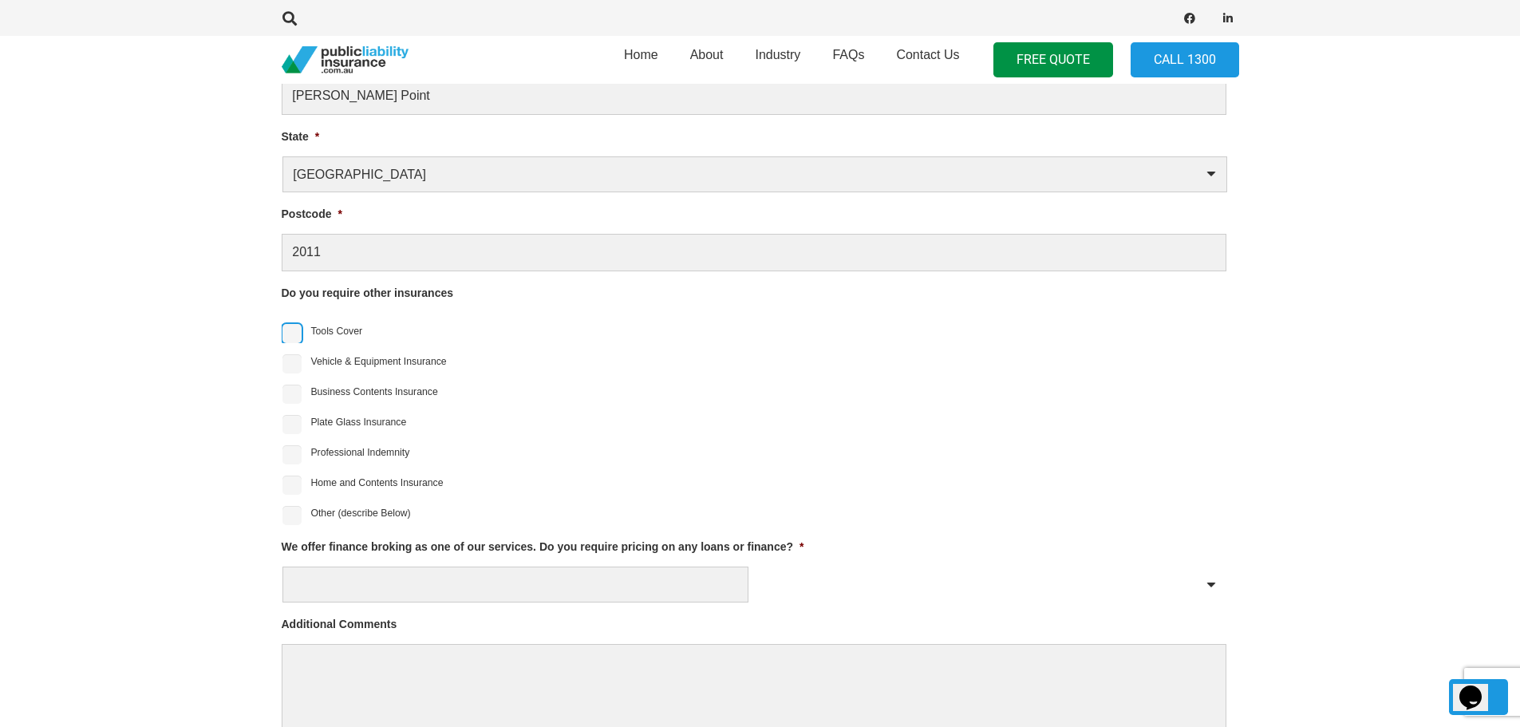
click at [292, 332] on input "Tools Cover" at bounding box center [291, 333] width 19 height 19
checkbox input "true"
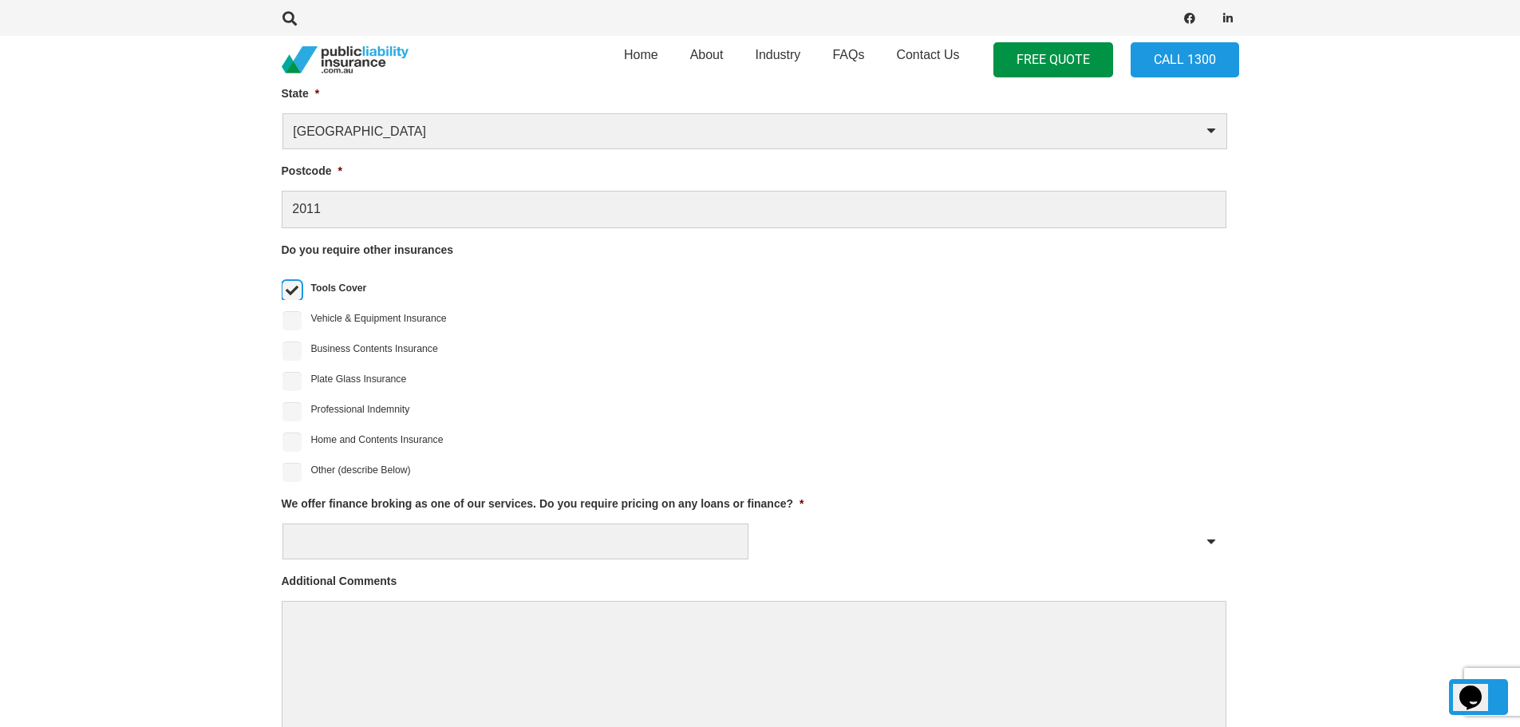
scroll to position [1323, 0]
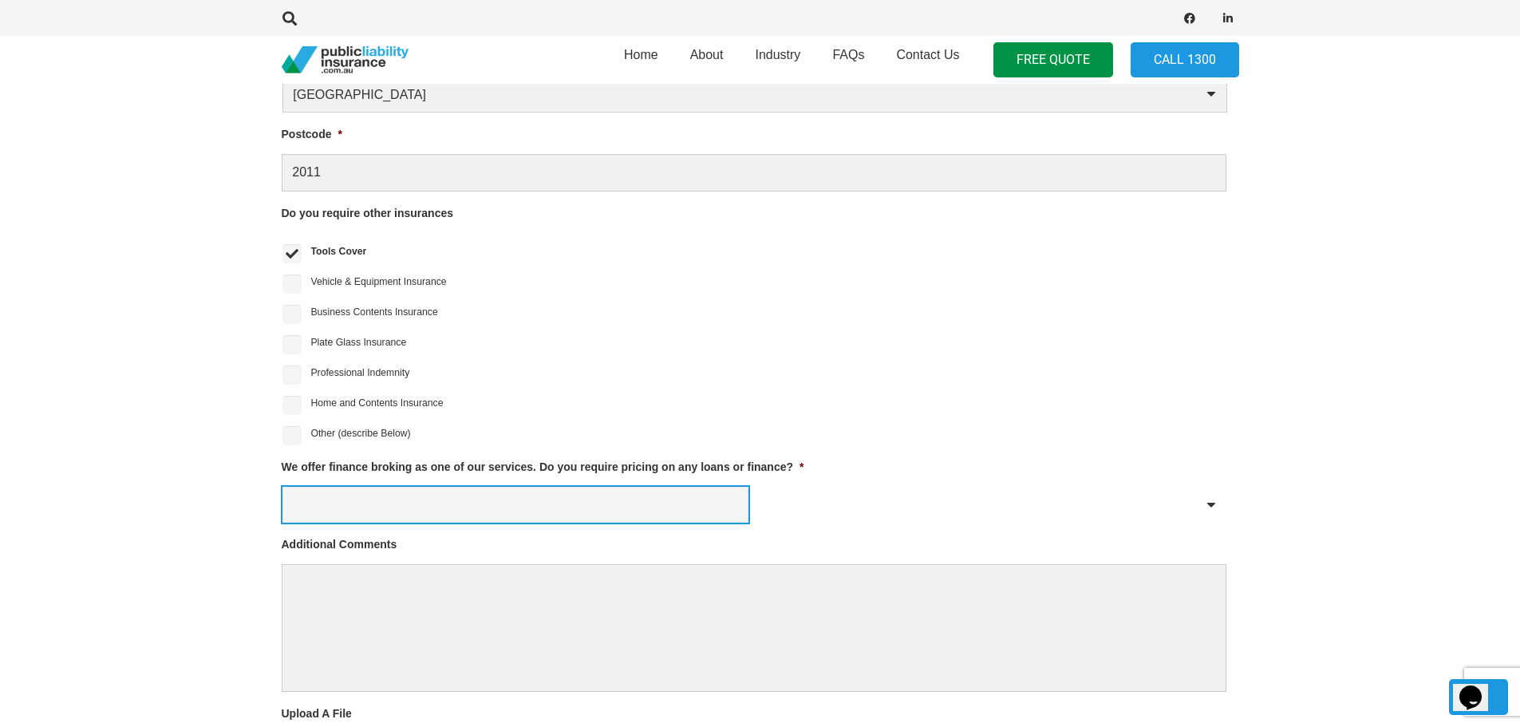
click at [658, 493] on select "Yes No" at bounding box center [515, 505] width 466 height 36
select select "No"
click at [282, 487] on select "Yes No" at bounding box center [515, 505] width 466 height 36
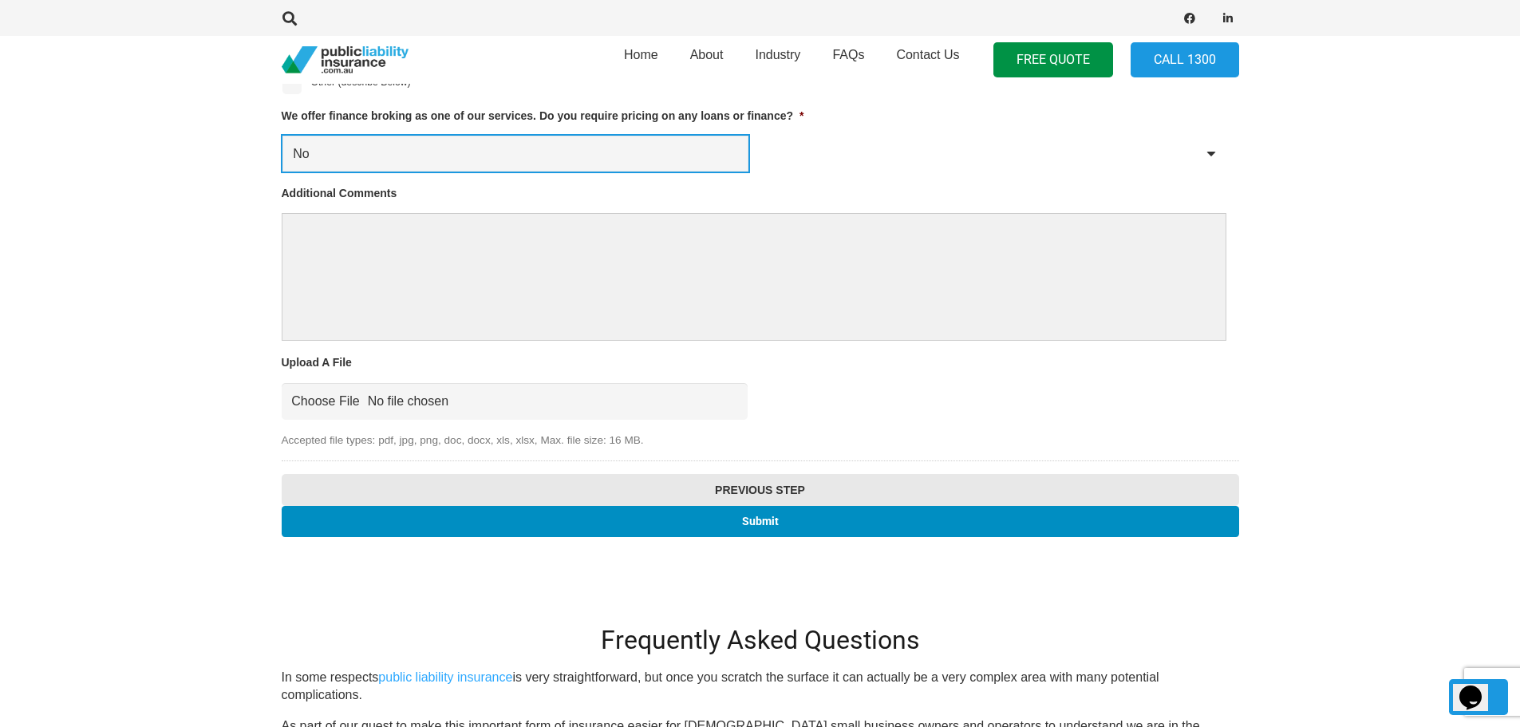
scroll to position [1721, 0]
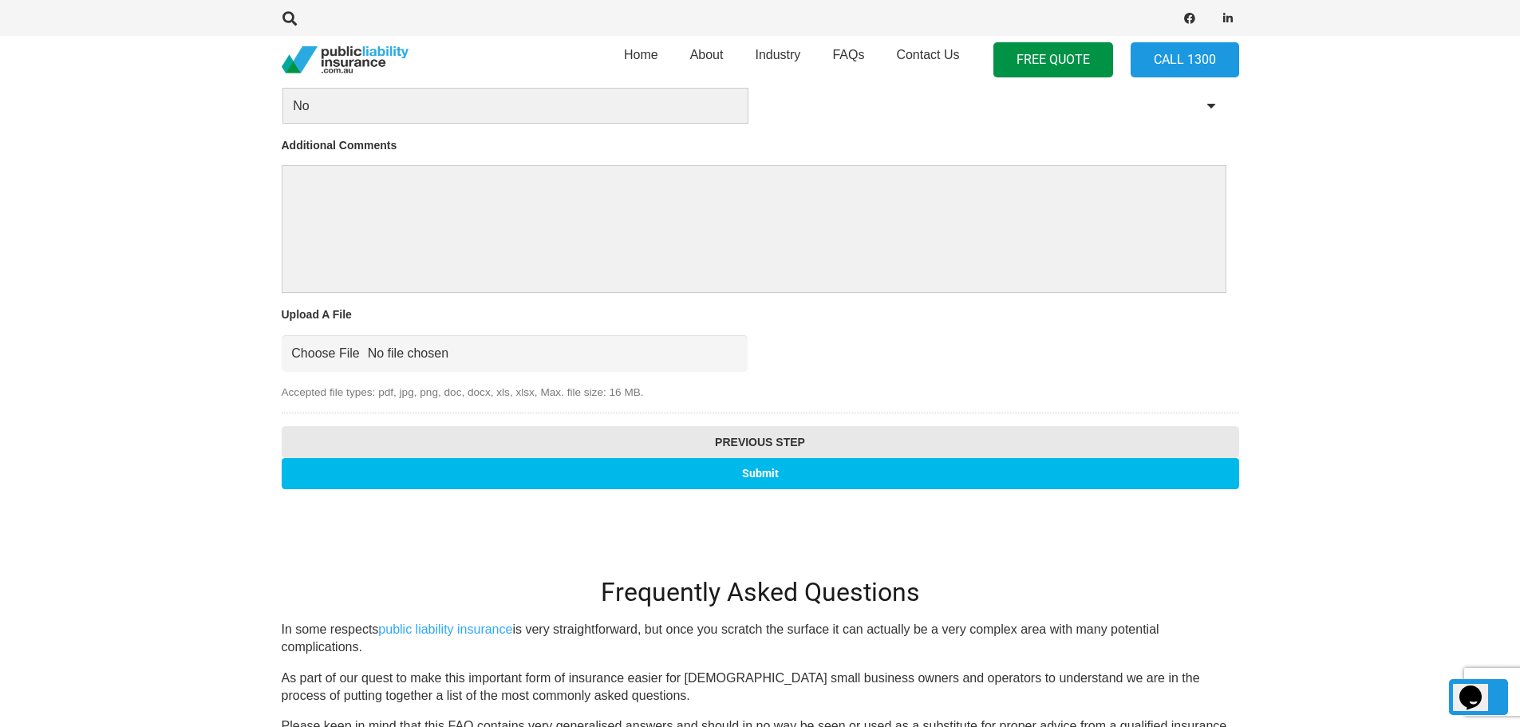
click at [790, 466] on input "Submit" at bounding box center [760, 473] width 957 height 31
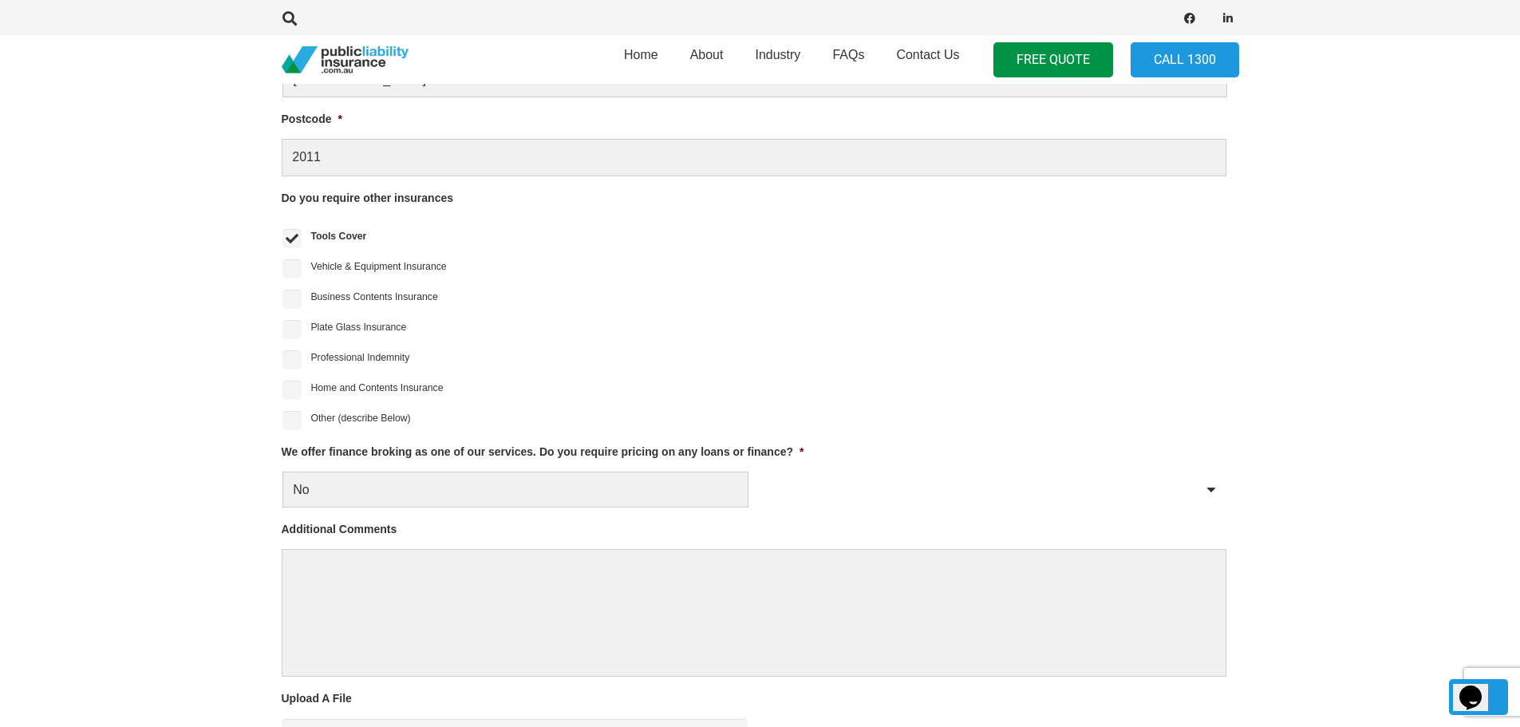
scroll to position [1323, 0]
